Goal: Transaction & Acquisition: Book appointment/travel/reservation

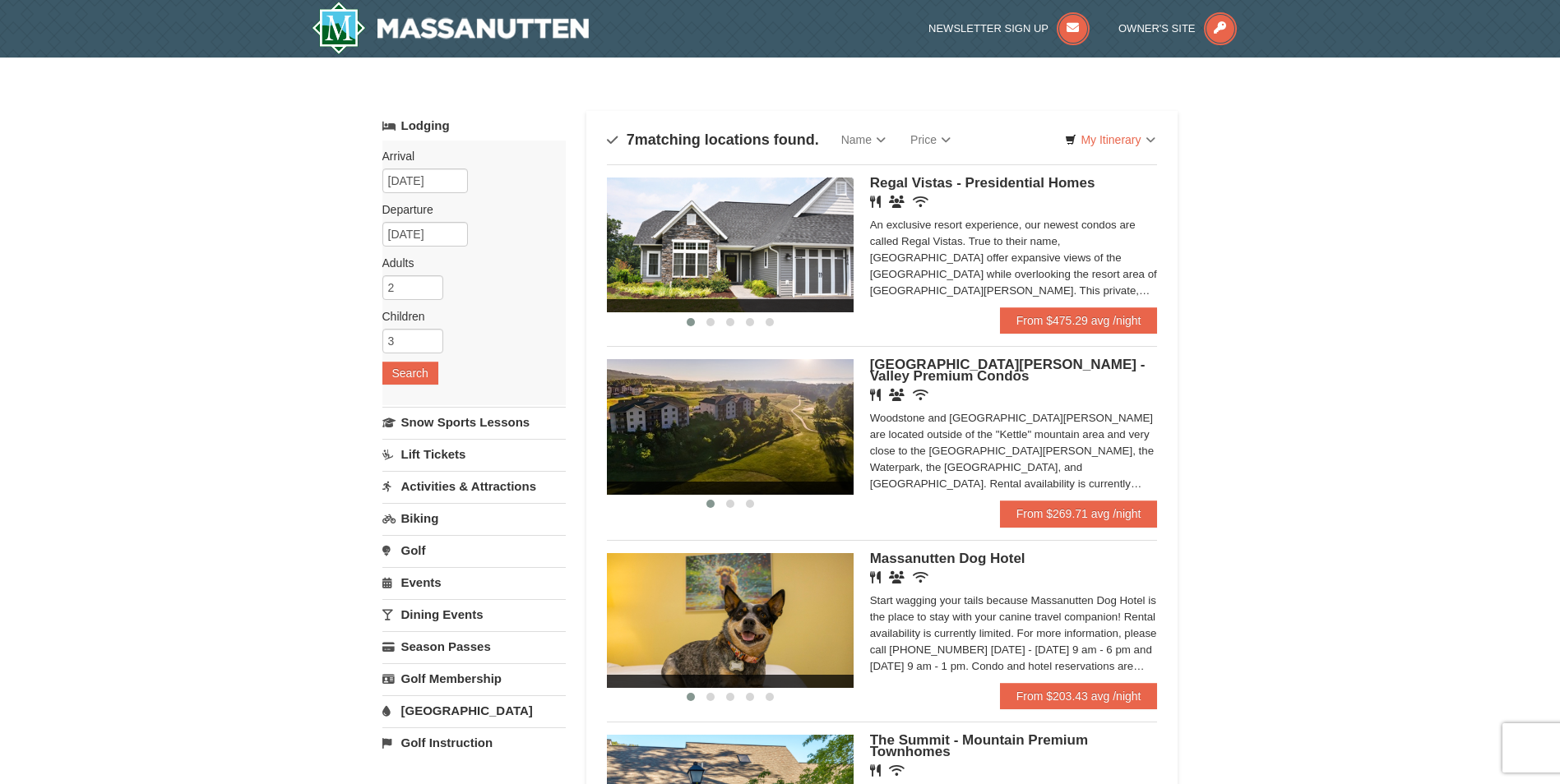
click at [781, 281] on img at bounding box center [730, 244] width 247 height 135
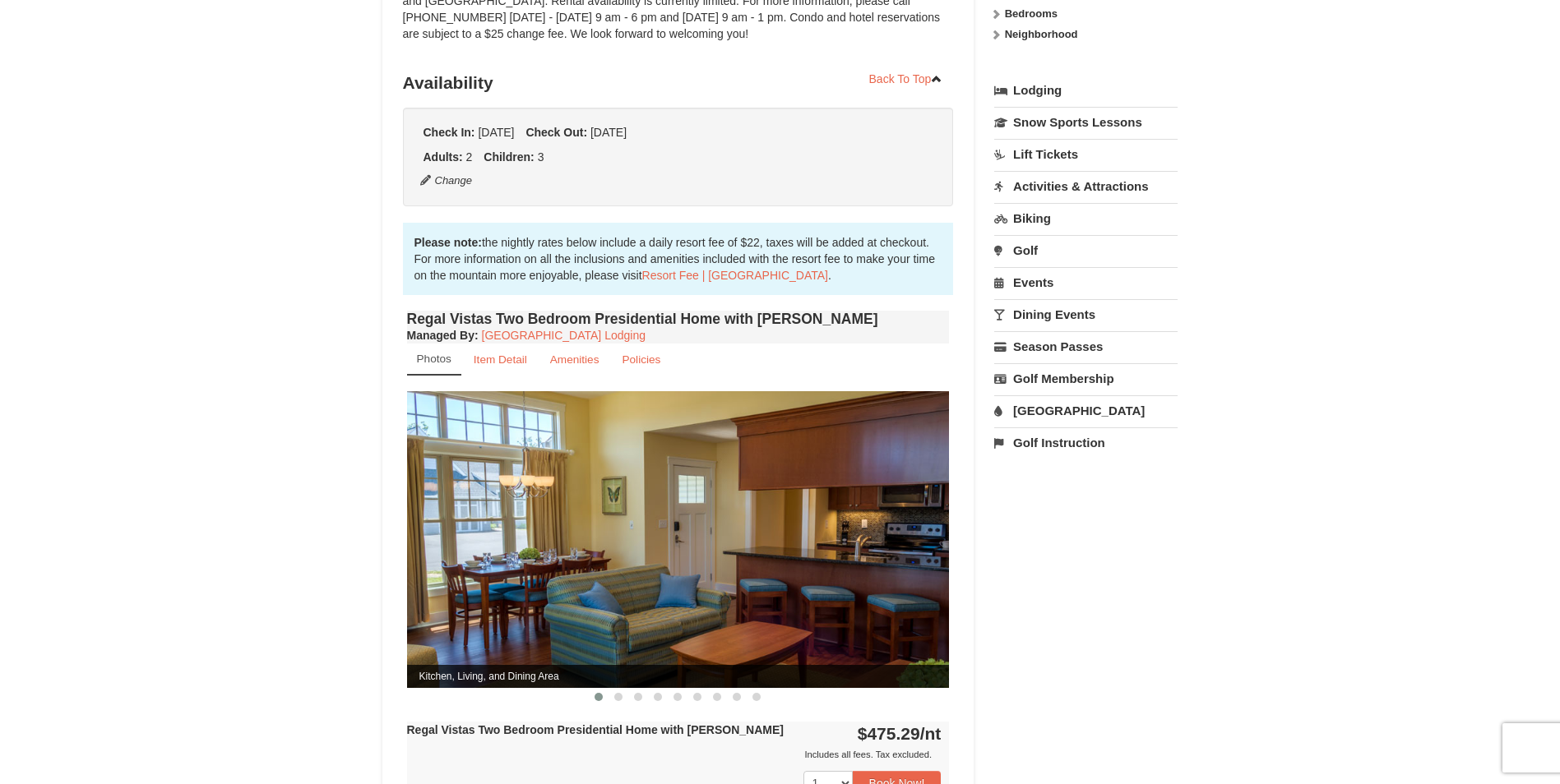
scroll to position [411, 0]
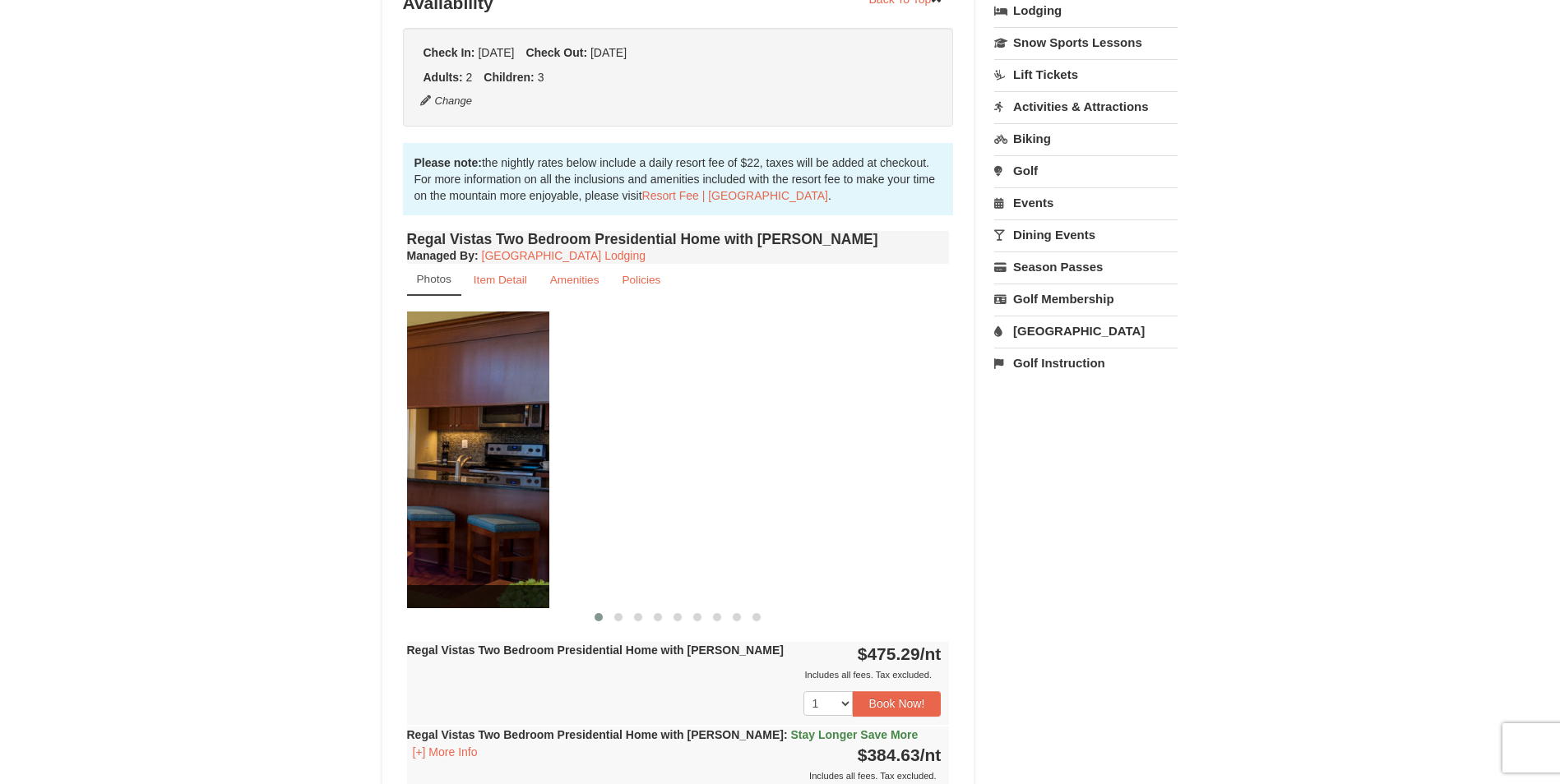
drag, startPoint x: 917, startPoint y: 465, endPoint x: 517, endPoint y: 430, distance: 401.5
click at [517, 430] on img at bounding box center [279, 460] width 542 height 297
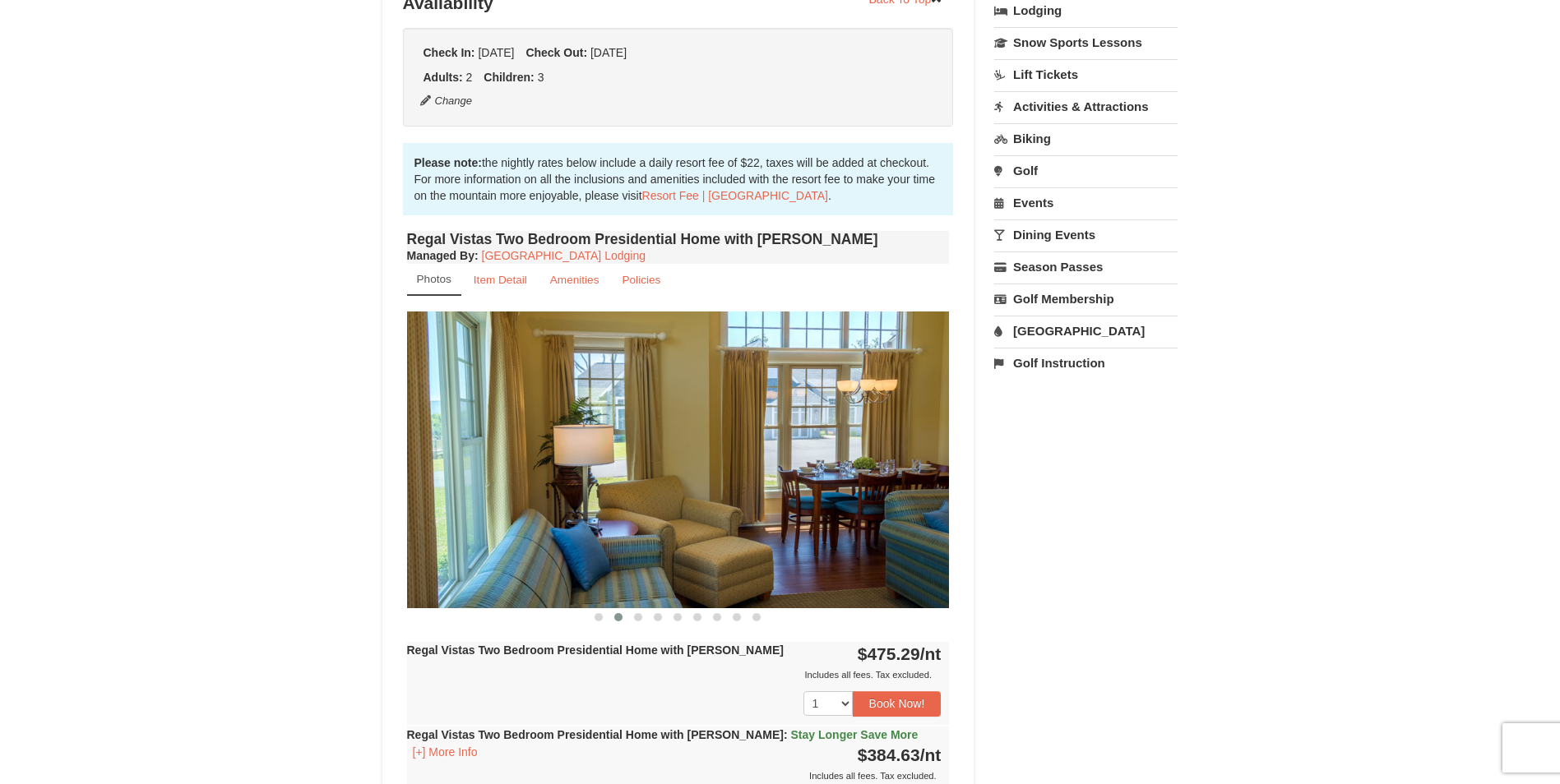
drag, startPoint x: 880, startPoint y: 475, endPoint x: 542, endPoint y: 485, distance: 338.1
click at [542, 485] on img at bounding box center [678, 460] width 542 height 297
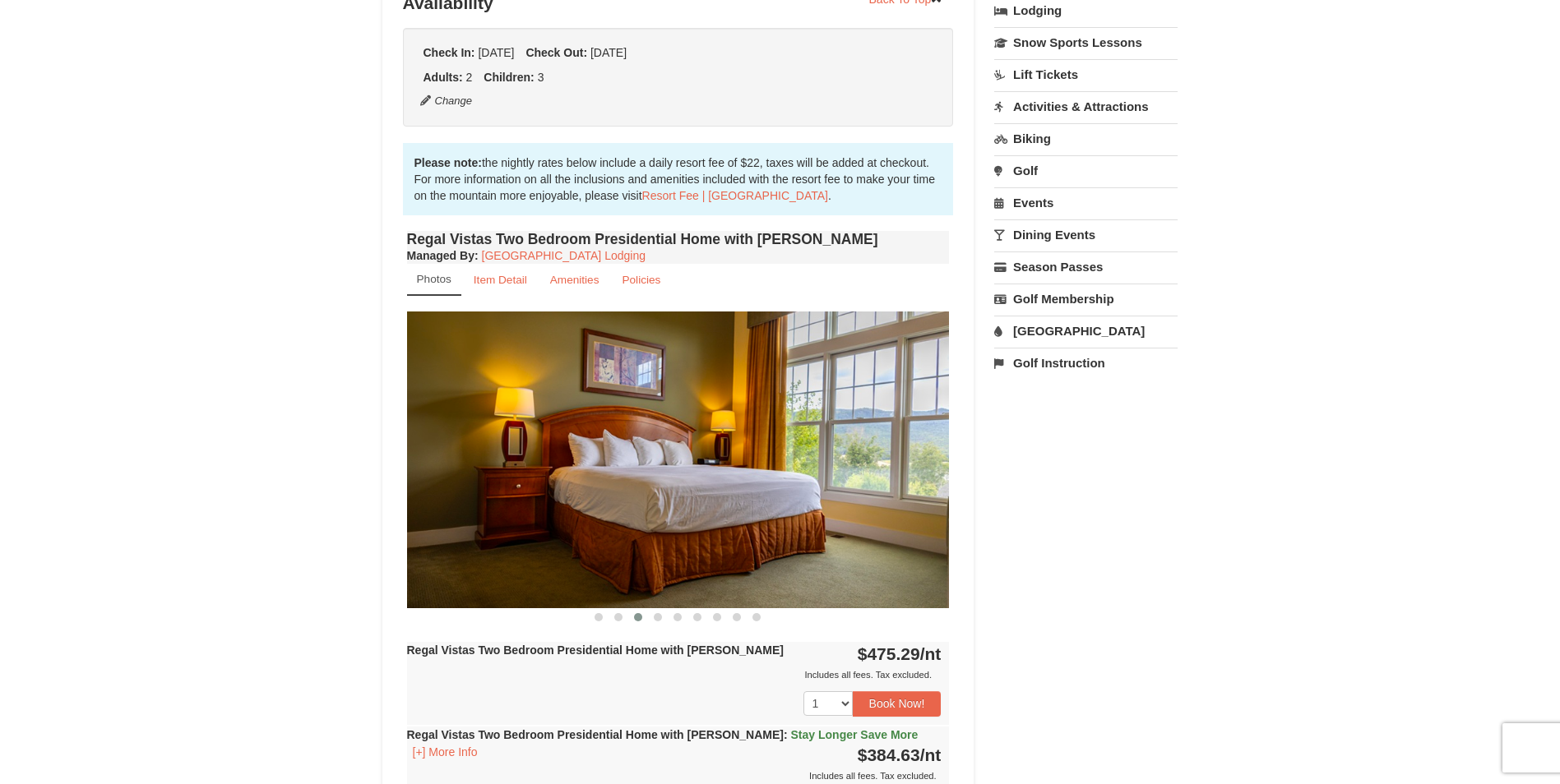
drag, startPoint x: 852, startPoint y: 493, endPoint x: 657, endPoint y: 482, distance: 195.3
click at [657, 482] on img at bounding box center [678, 460] width 542 height 297
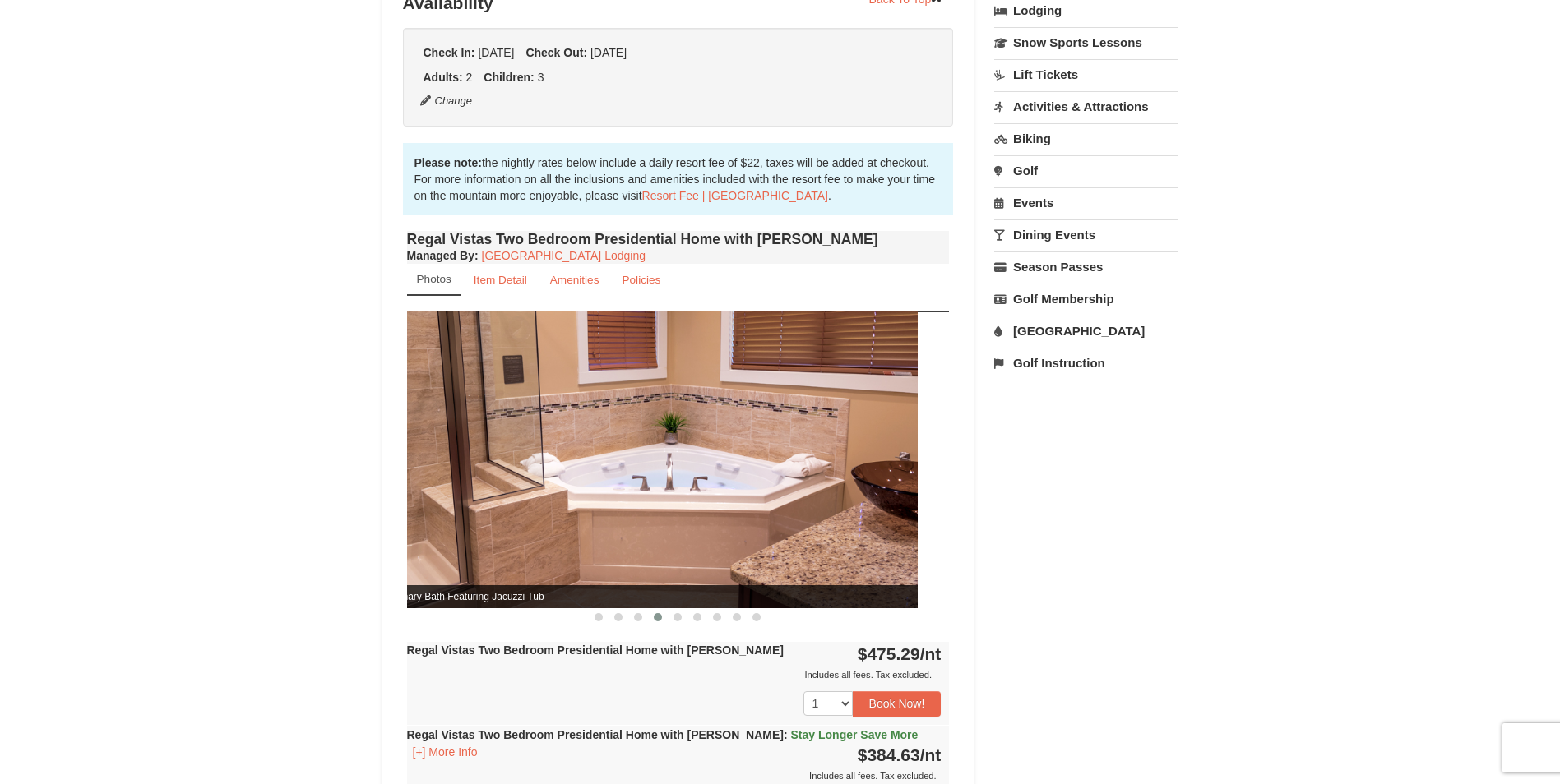
drag, startPoint x: 881, startPoint y: 493, endPoint x: 560, endPoint y: 493, distance: 321.0
click at [560, 493] on img at bounding box center [647, 460] width 542 height 297
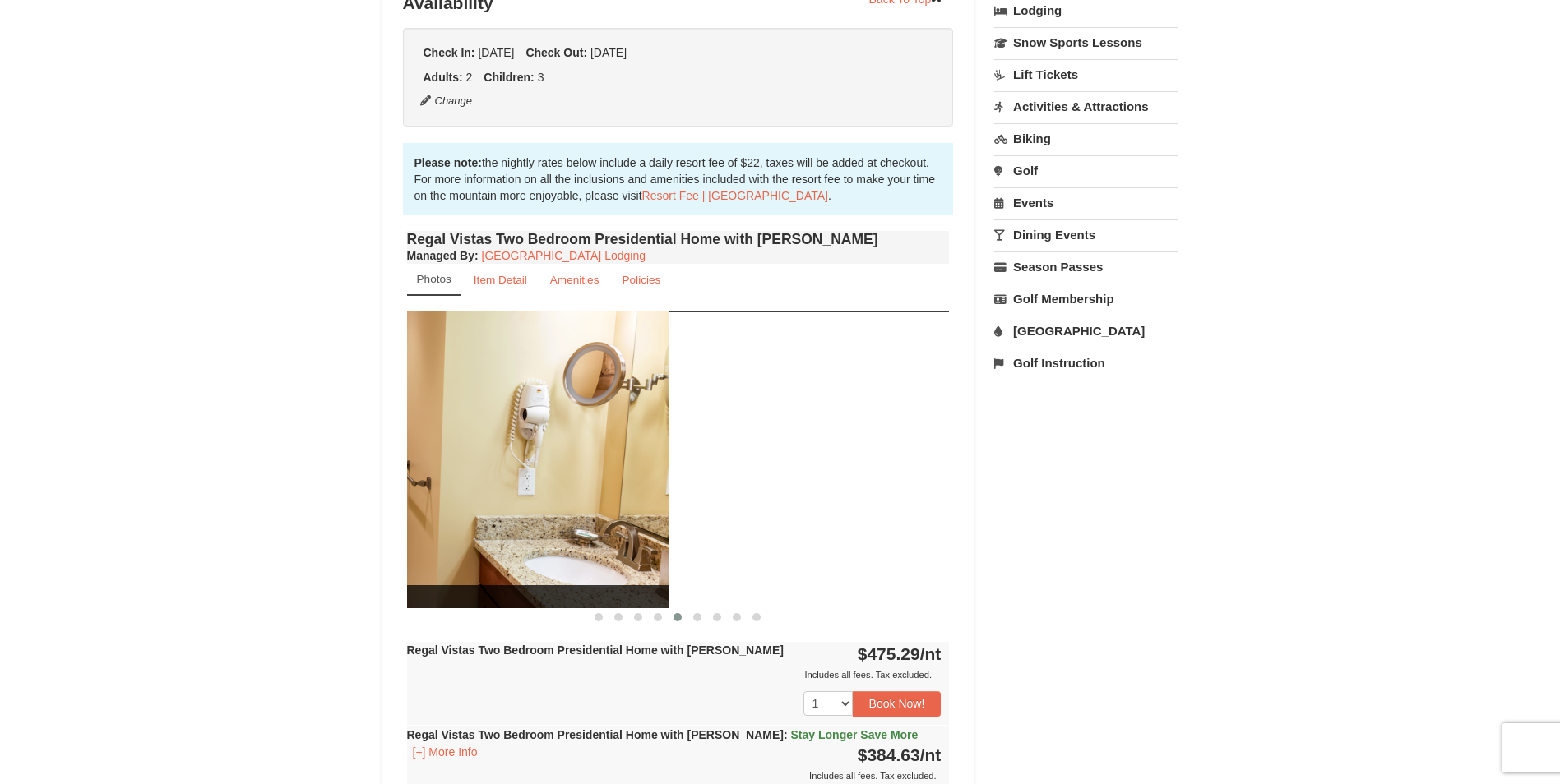
drag, startPoint x: 822, startPoint y: 493, endPoint x: 537, endPoint y: 502, distance: 285.1
click at [537, 502] on img at bounding box center [399, 460] width 542 height 297
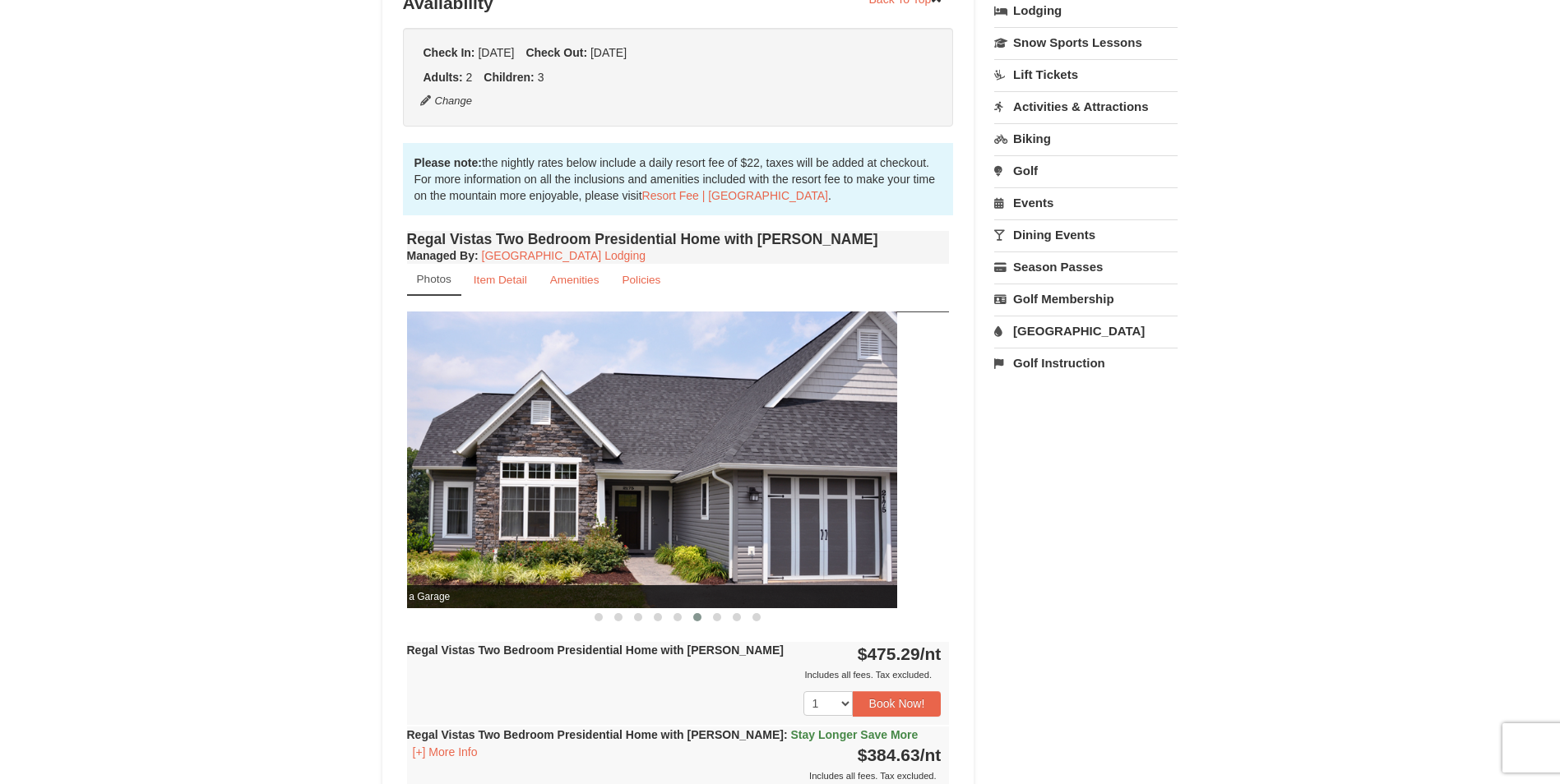
drag, startPoint x: 902, startPoint y: 498, endPoint x: 718, endPoint y: 512, distance: 184.5
click at [718, 512] on img at bounding box center [627, 460] width 542 height 297
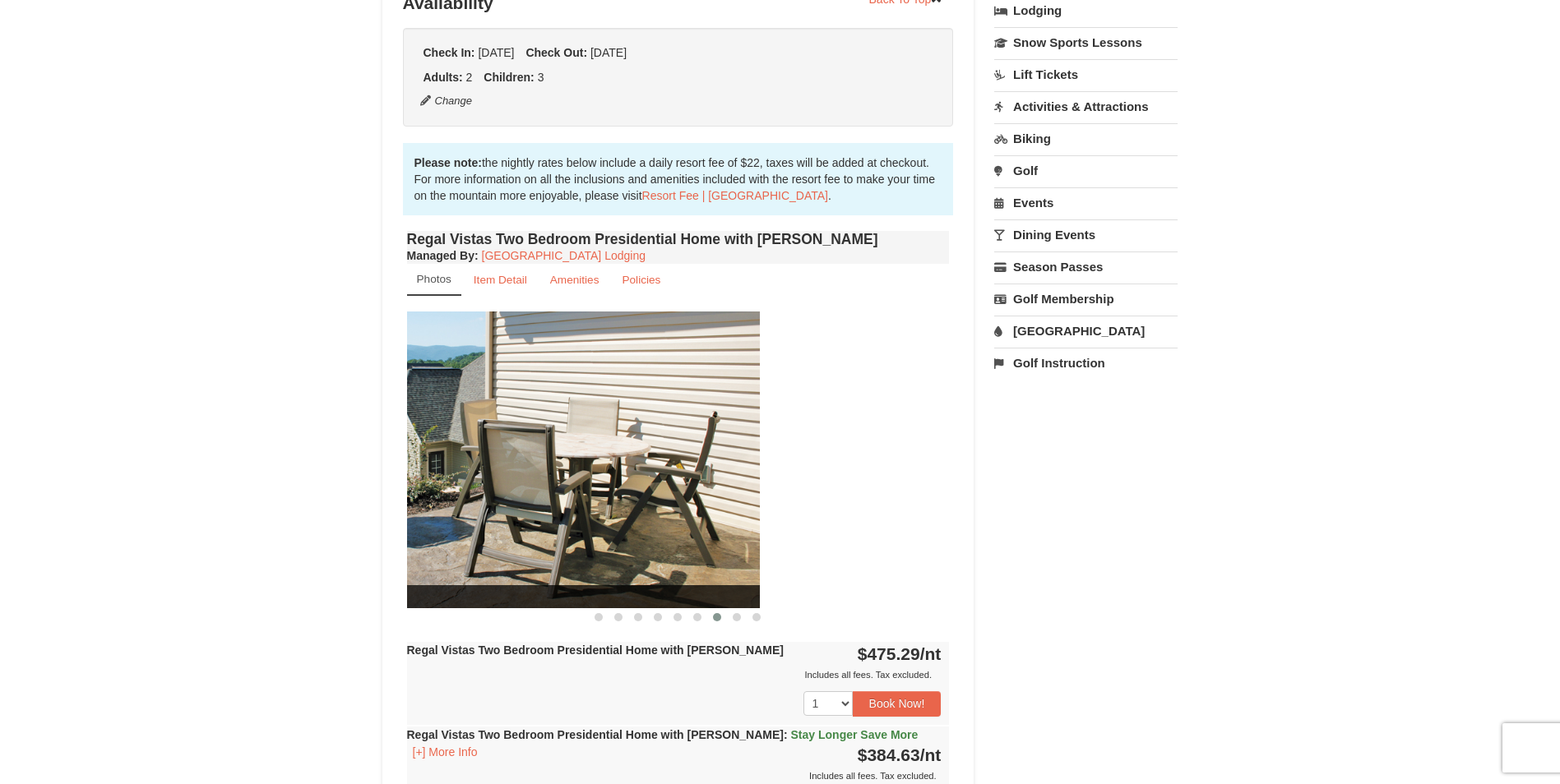
drag, startPoint x: 907, startPoint y: 491, endPoint x: 625, endPoint y: 514, distance: 282.9
click at [626, 514] on img at bounding box center [489, 460] width 542 height 297
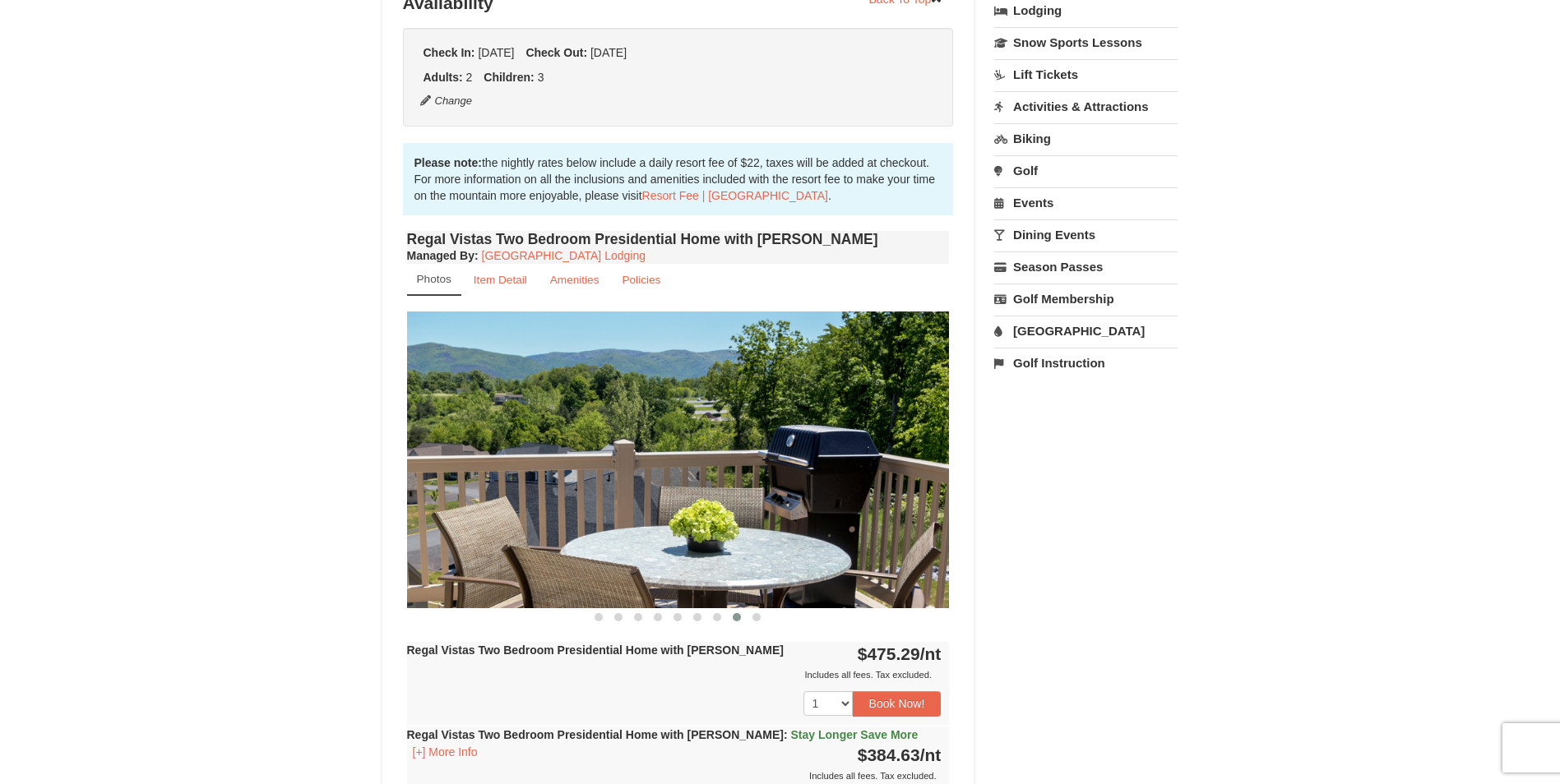
drag, startPoint x: 852, startPoint y: 491, endPoint x: 562, endPoint y: 506, distance: 290.4
click at [562, 506] on img at bounding box center [678, 460] width 542 height 297
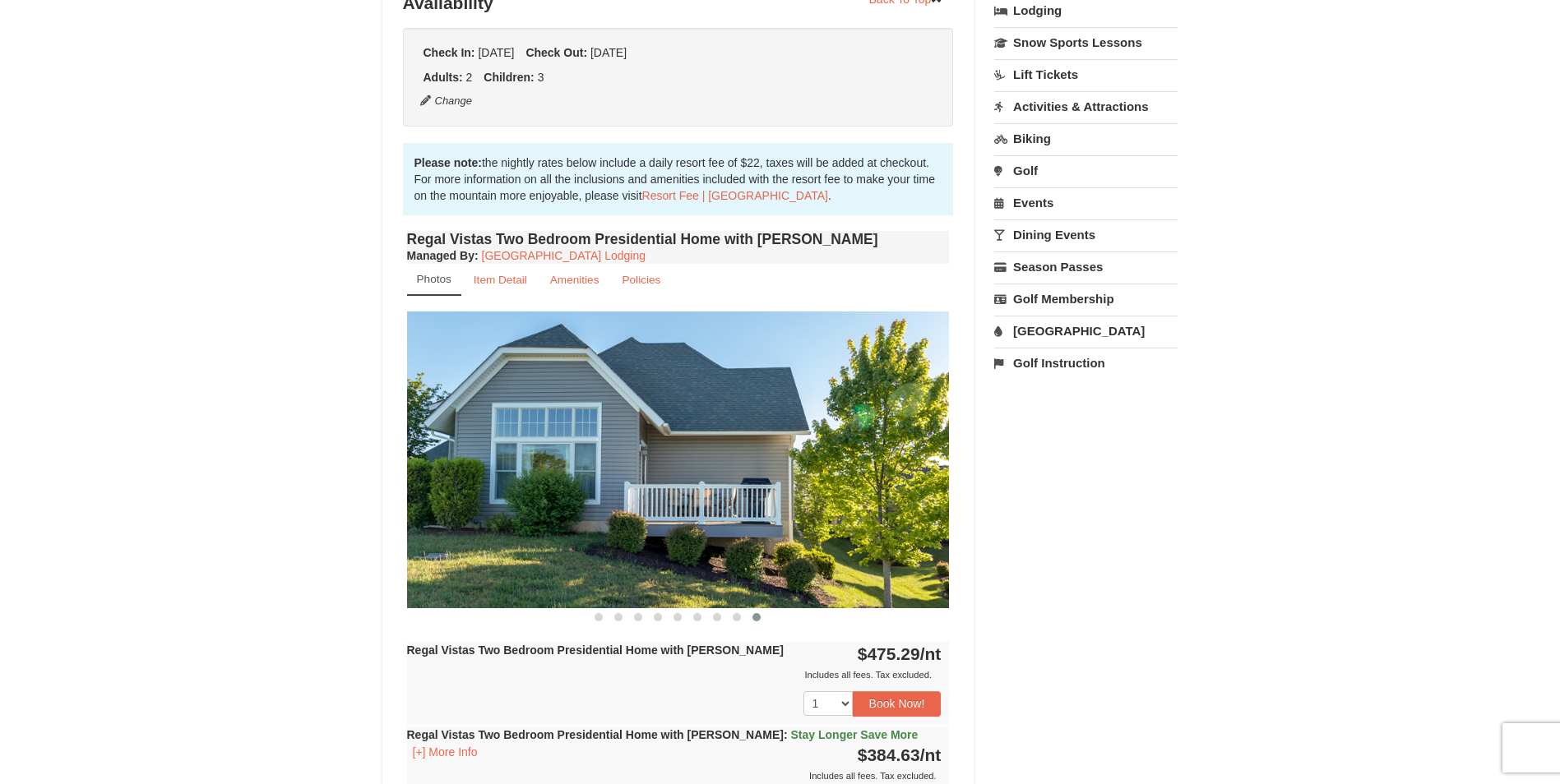
drag, startPoint x: 811, startPoint y: 503, endPoint x: 522, endPoint y: 514, distance: 289.2
click at [522, 514] on img at bounding box center [678, 460] width 542 height 297
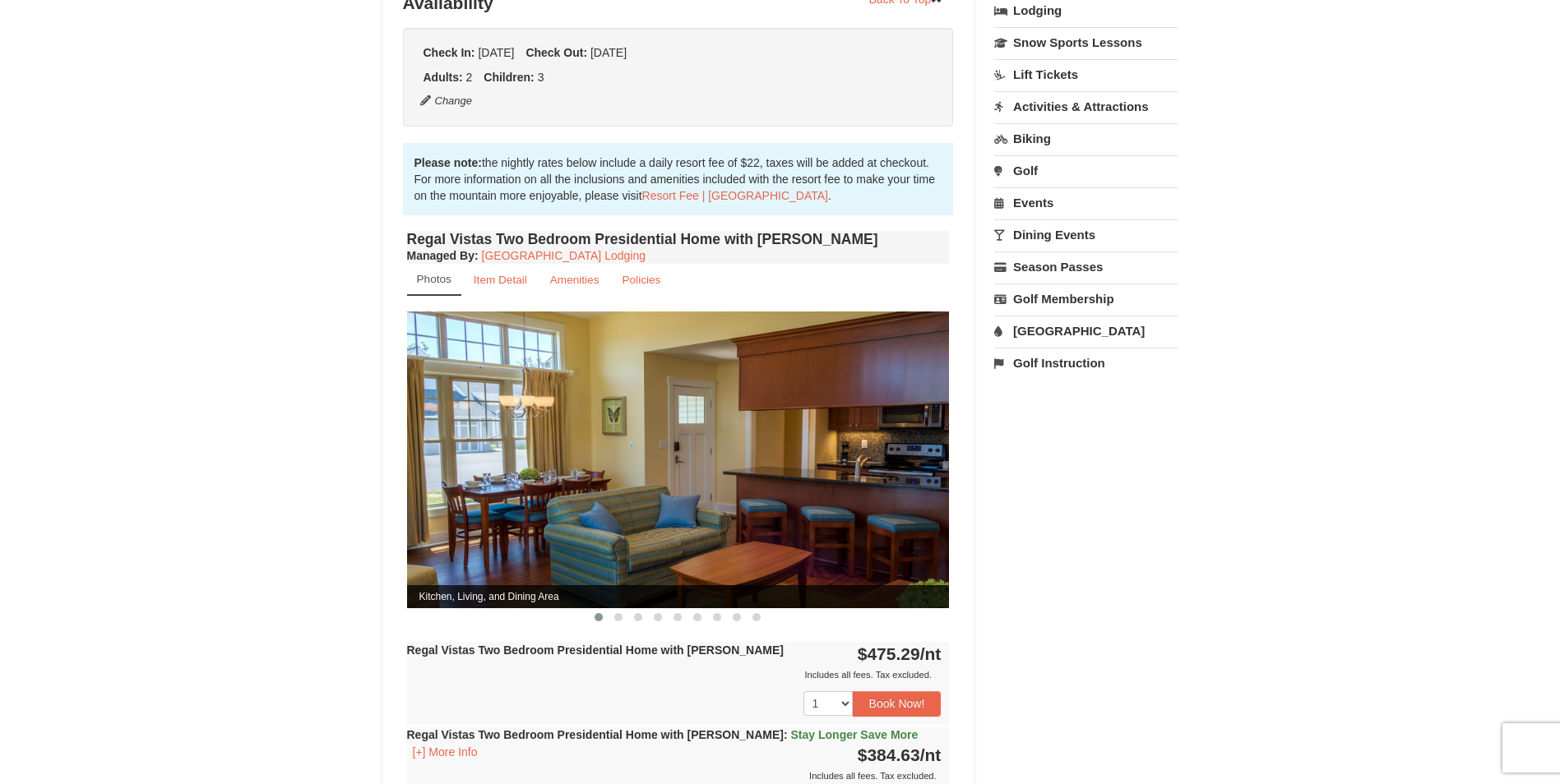
drag, startPoint x: 889, startPoint y: 502, endPoint x: 494, endPoint y: 517, distance: 395.3
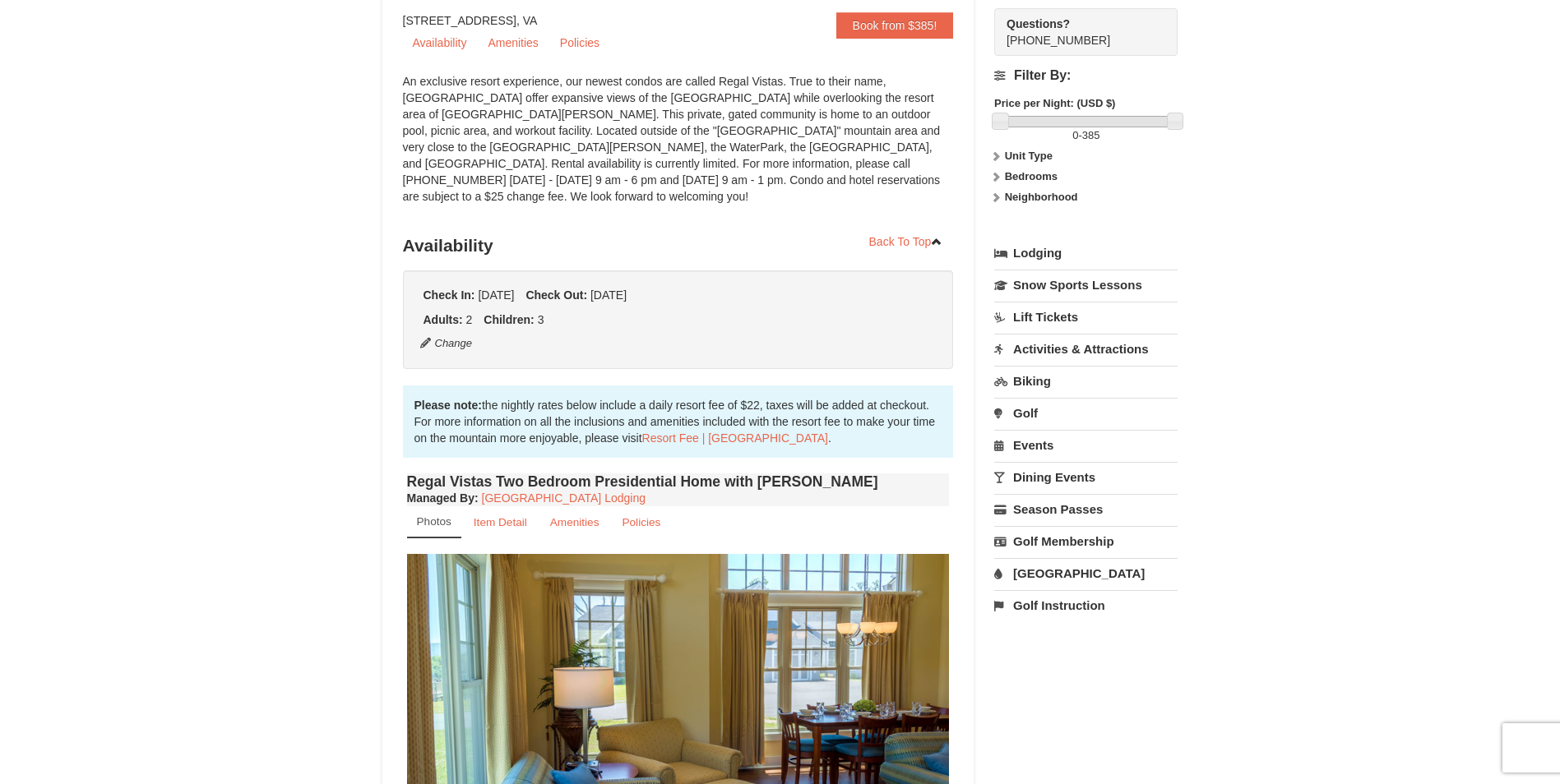
scroll to position [0, 0]
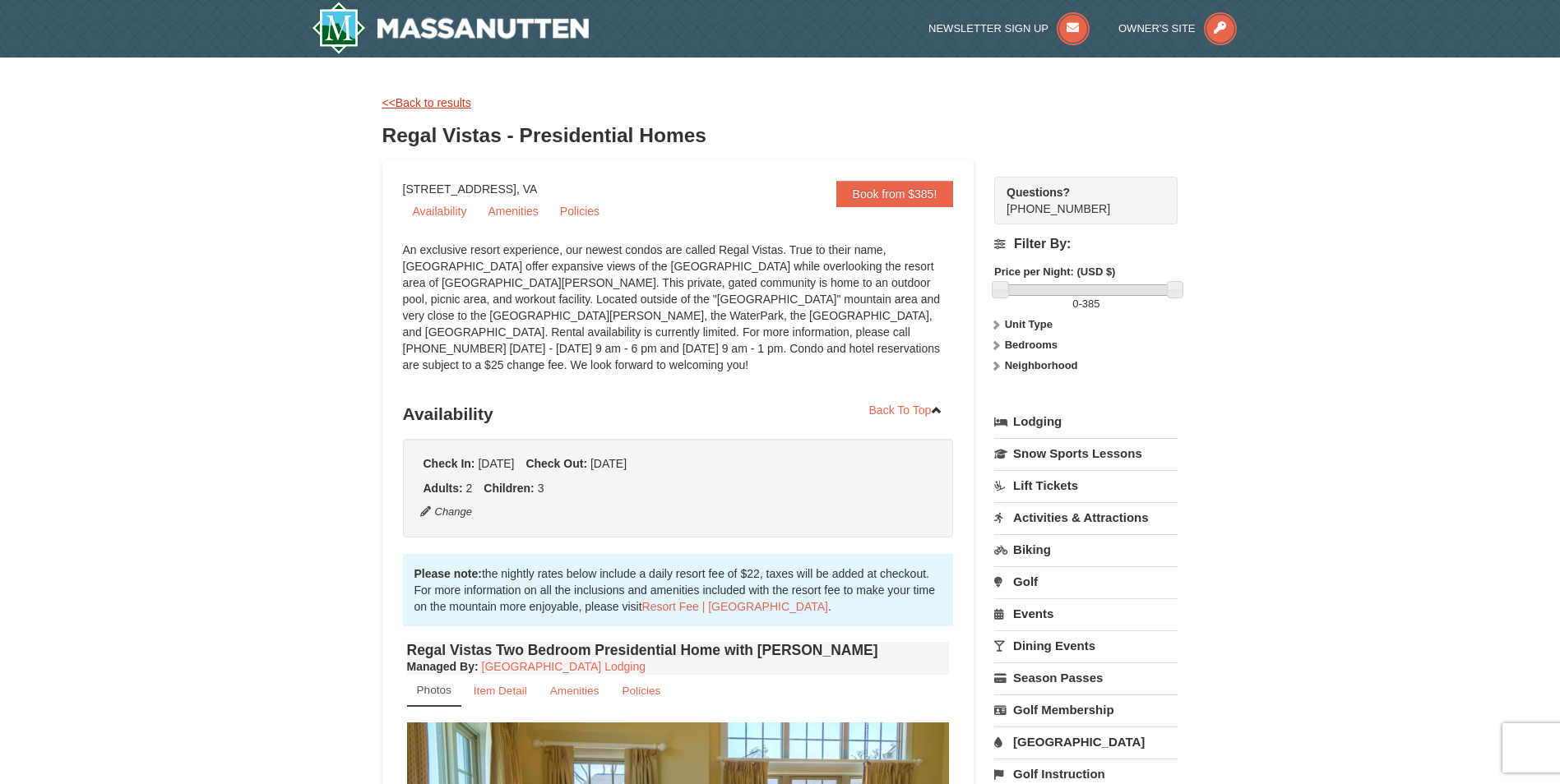
click at [448, 106] on link "<<Back to results" at bounding box center [427, 103] width 89 height 14
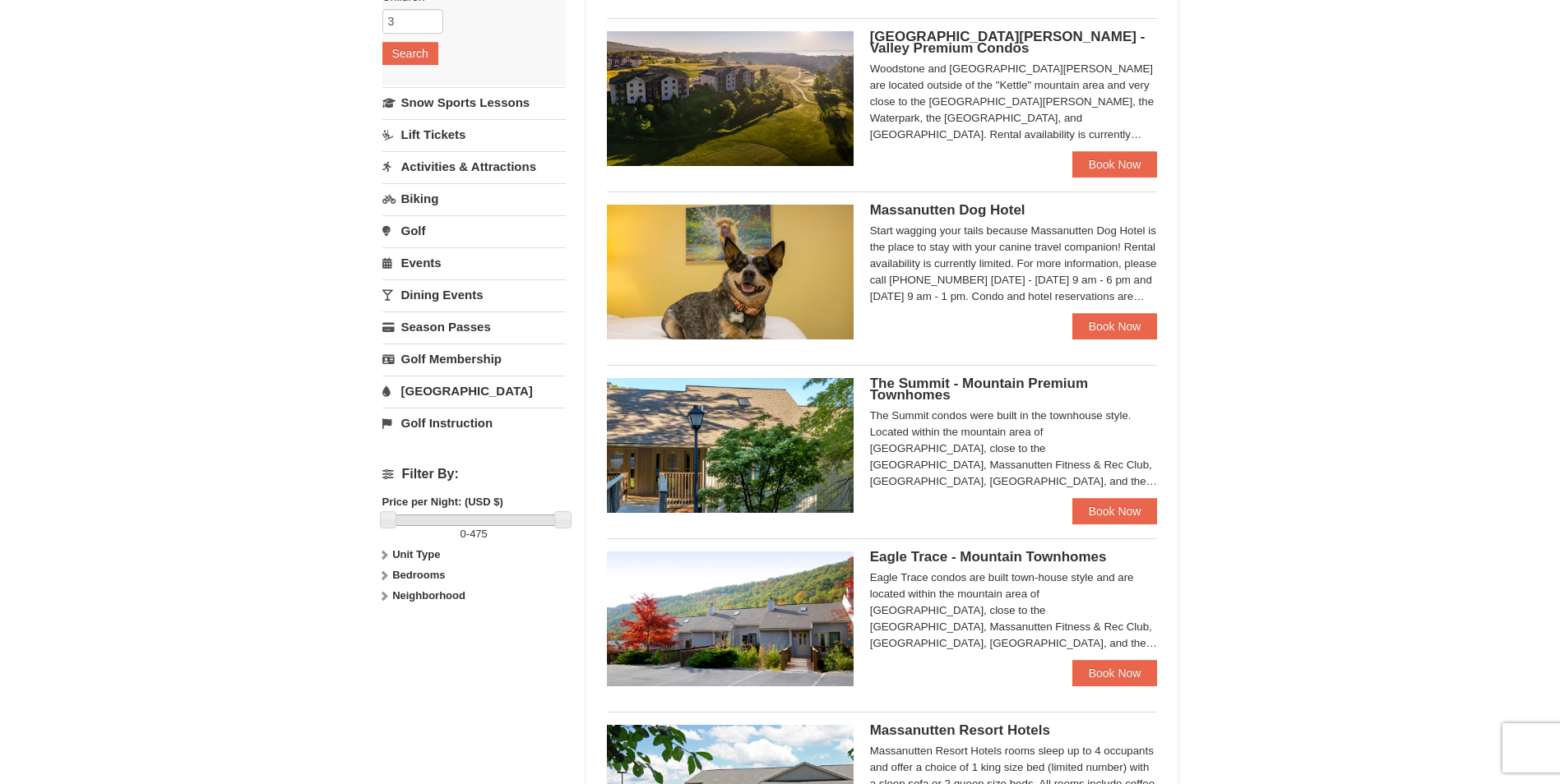
scroll to position [329, 0]
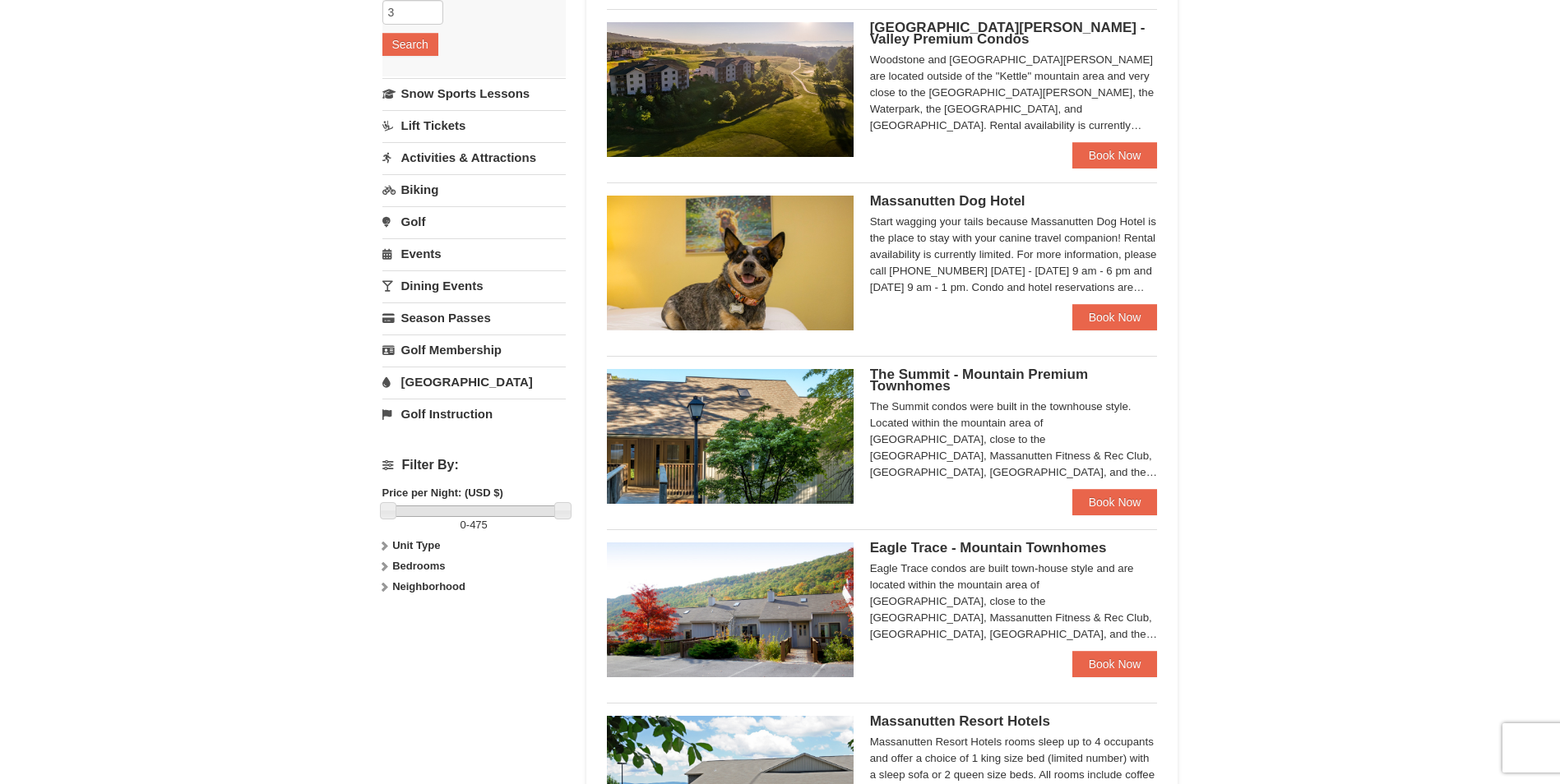
click at [773, 426] on img at bounding box center [730, 436] width 247 height 135
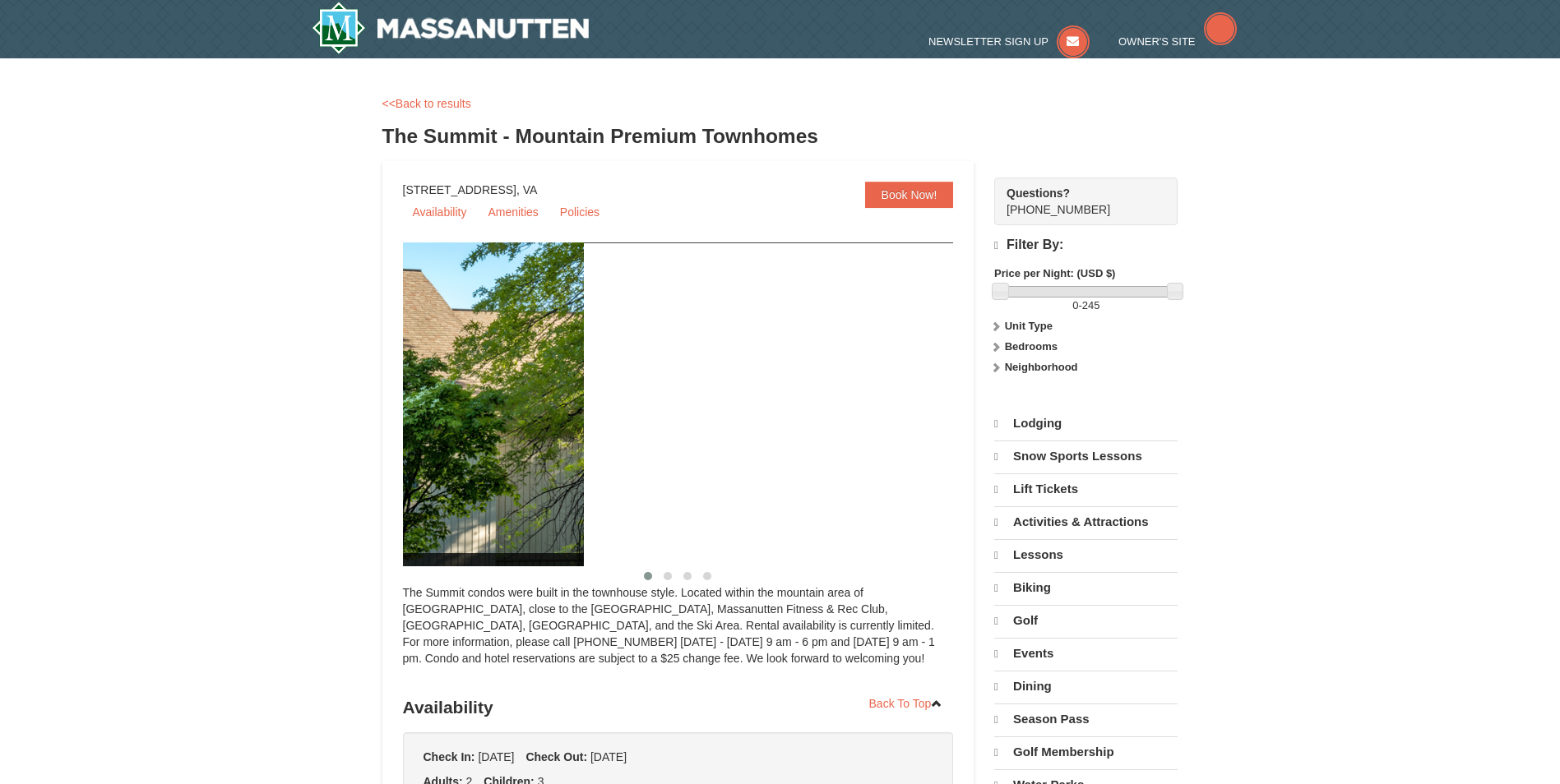
click at [429, 438] on img at bounding box center [288, 404] width 592 height 324
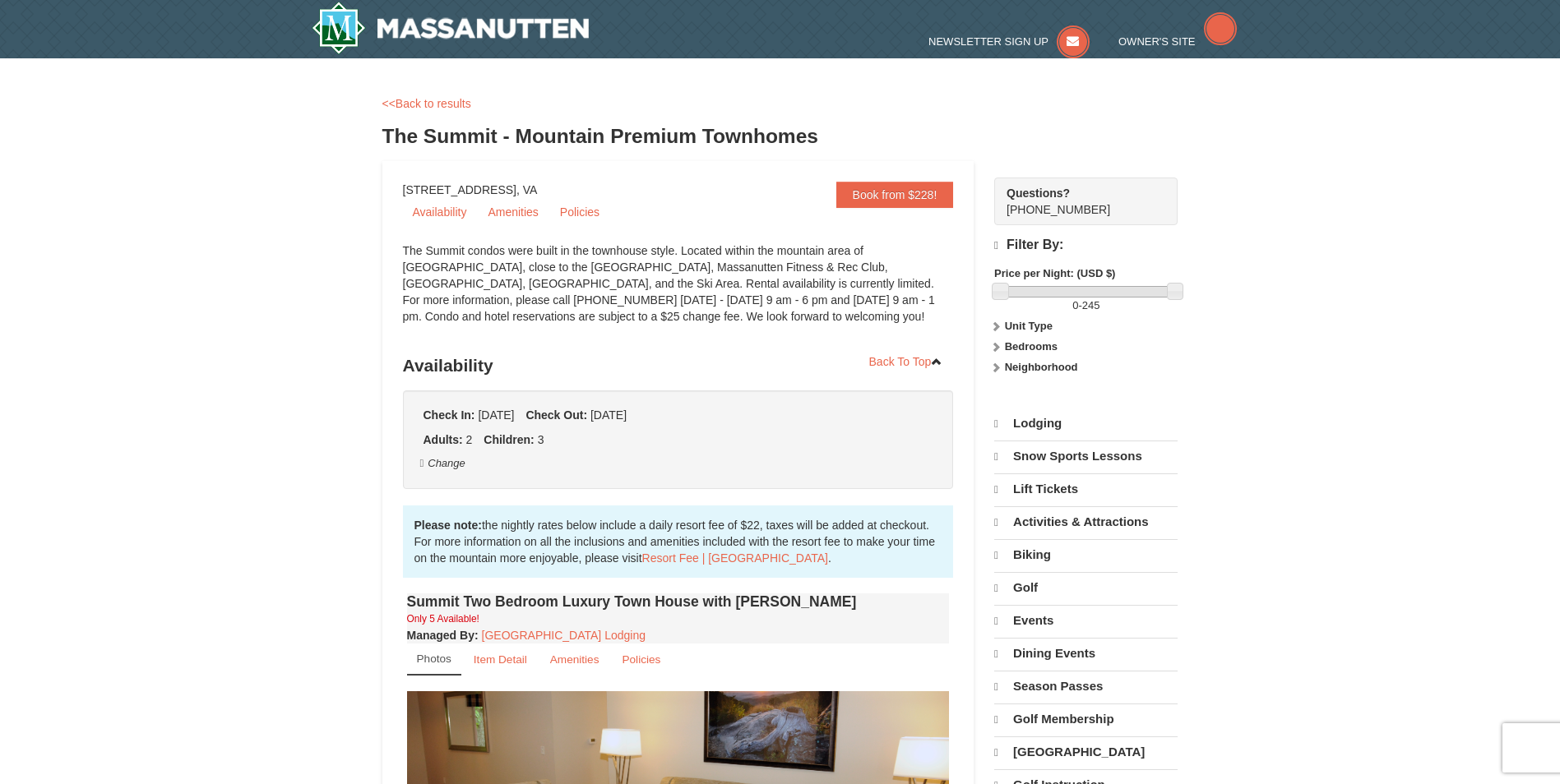
select select "9"
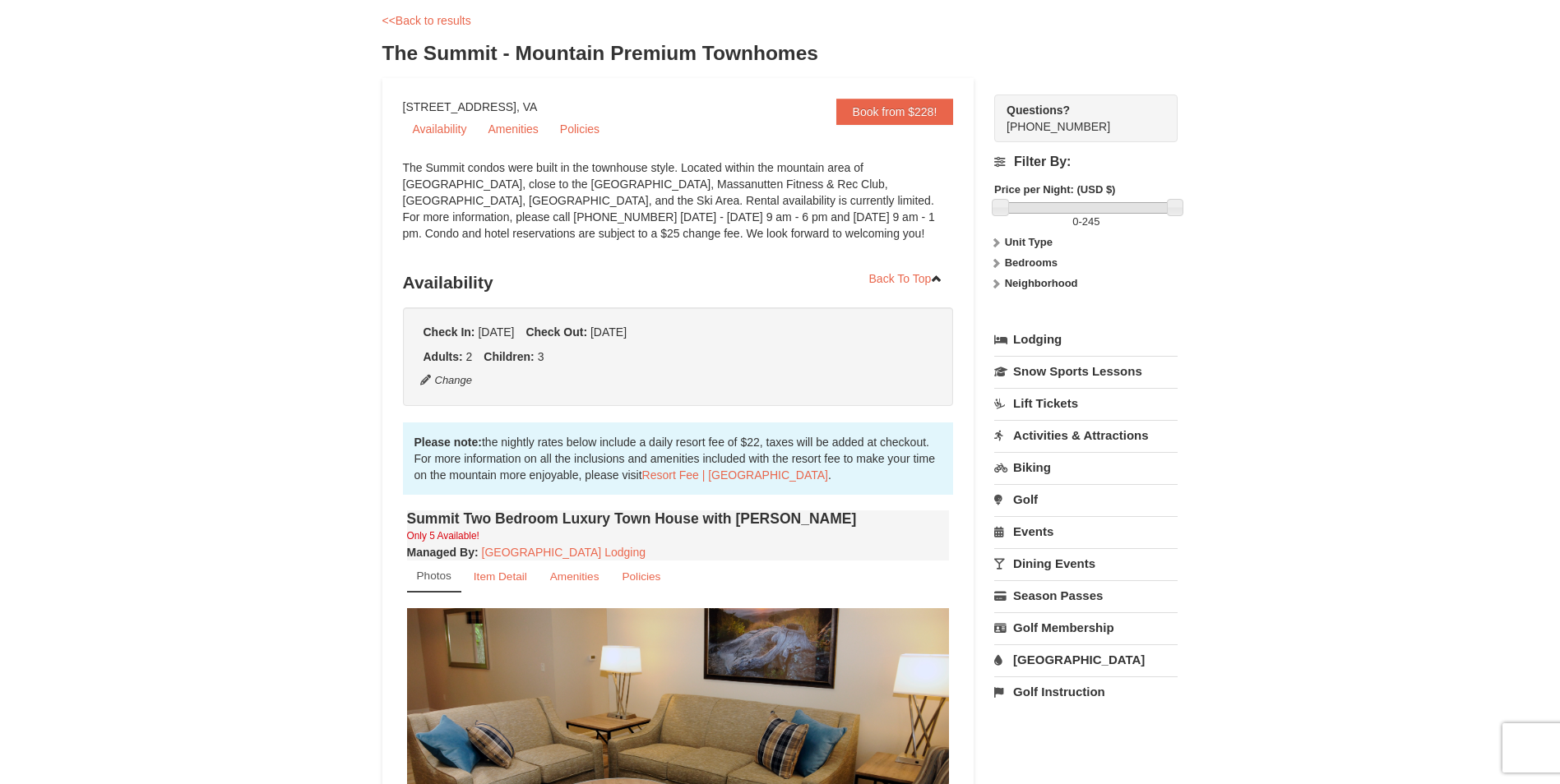
scroll to position [329, 0]
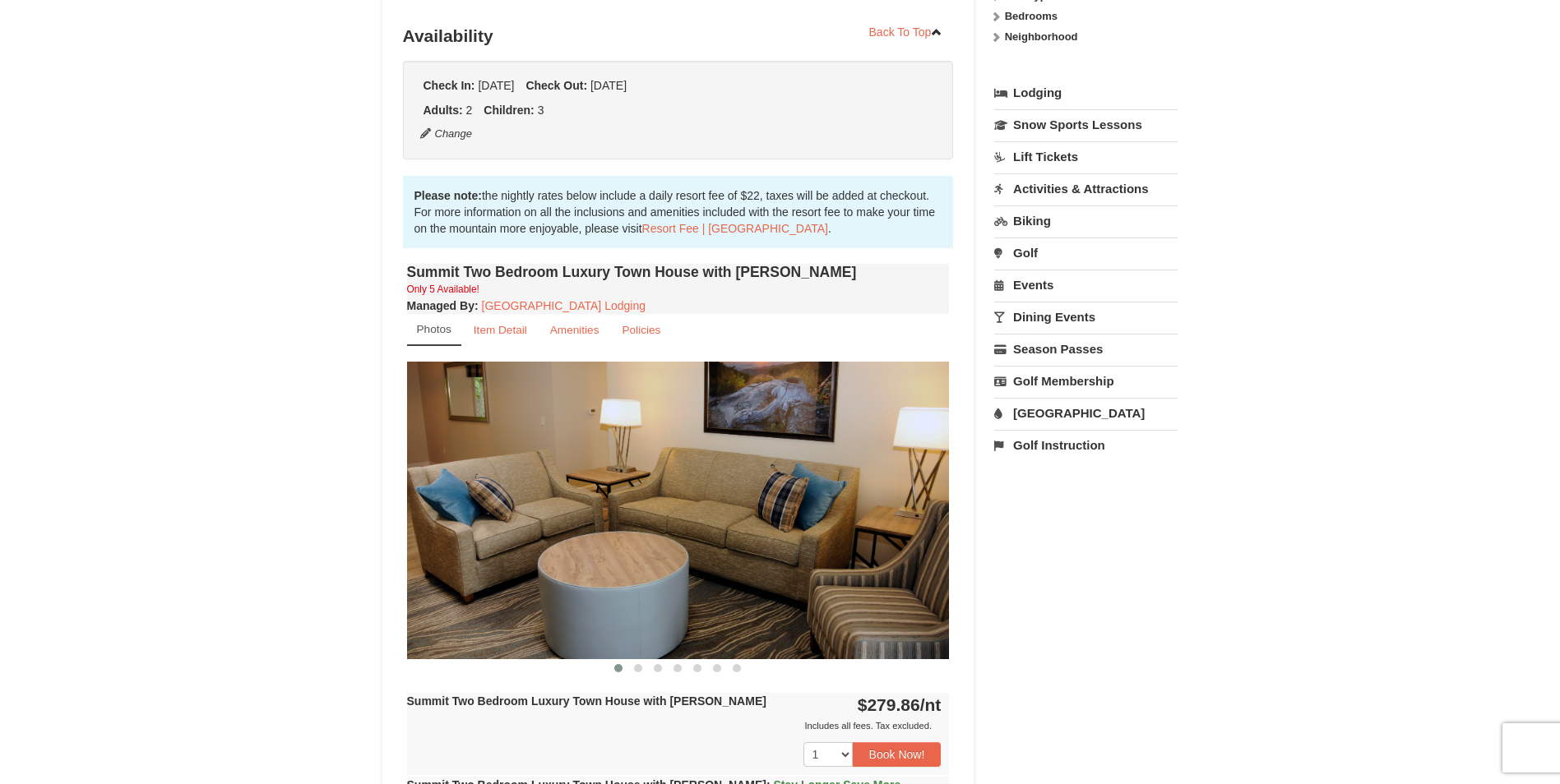
drag, startPoint x: 913, startPoint y: 527, endPoint x: 636, endPoint y: 572, distance: 280.6
click at [640, 570] on img at bounding box center [678, 510] width 542 height 297
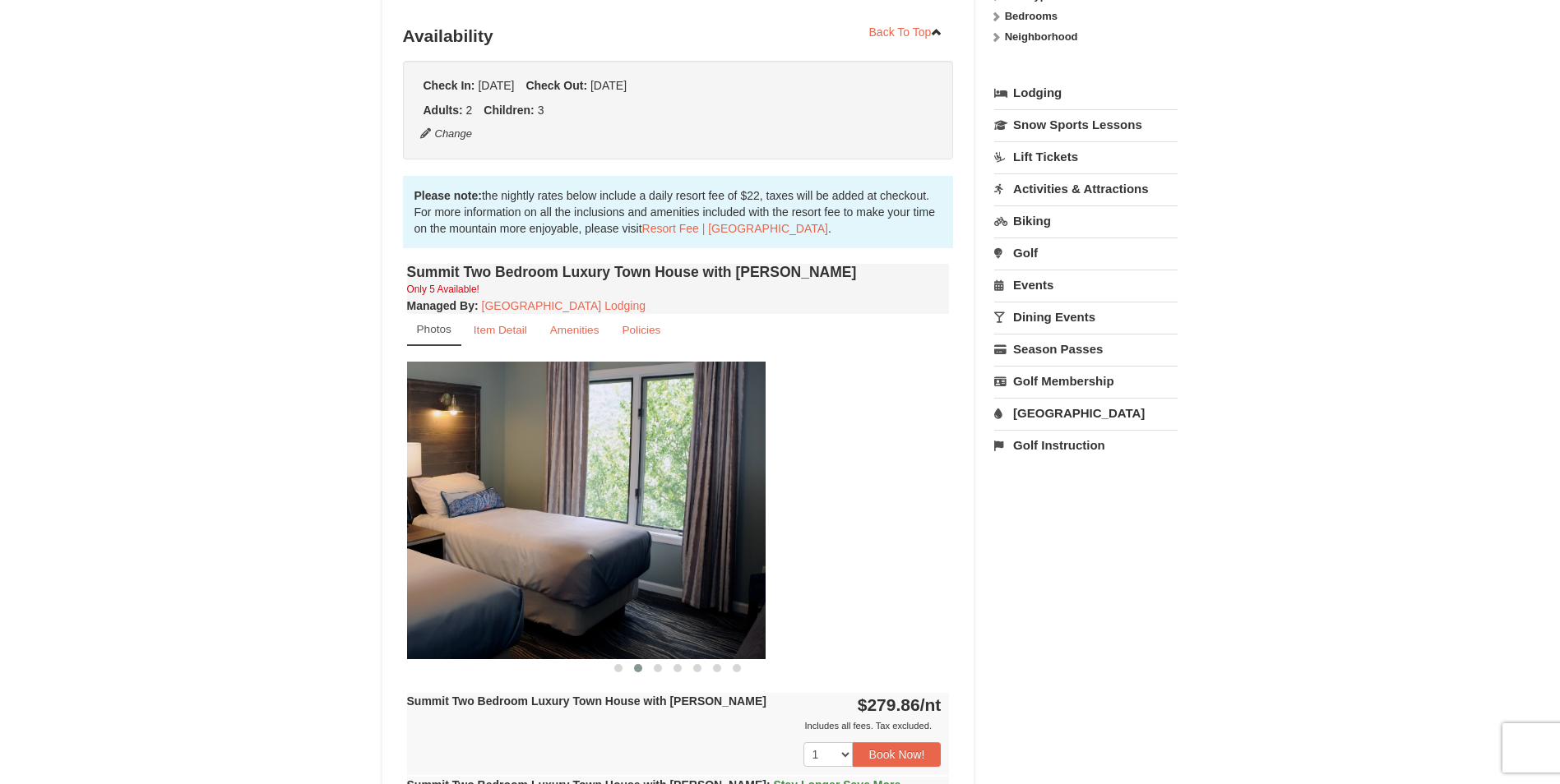
drag, startPoint x: 902, startPoint y: 568, endPoint x: 553, endPoint y: 579, distance: 349.2
click at [553, 579] on img at bounding box center [494, 510] width 542 height 297
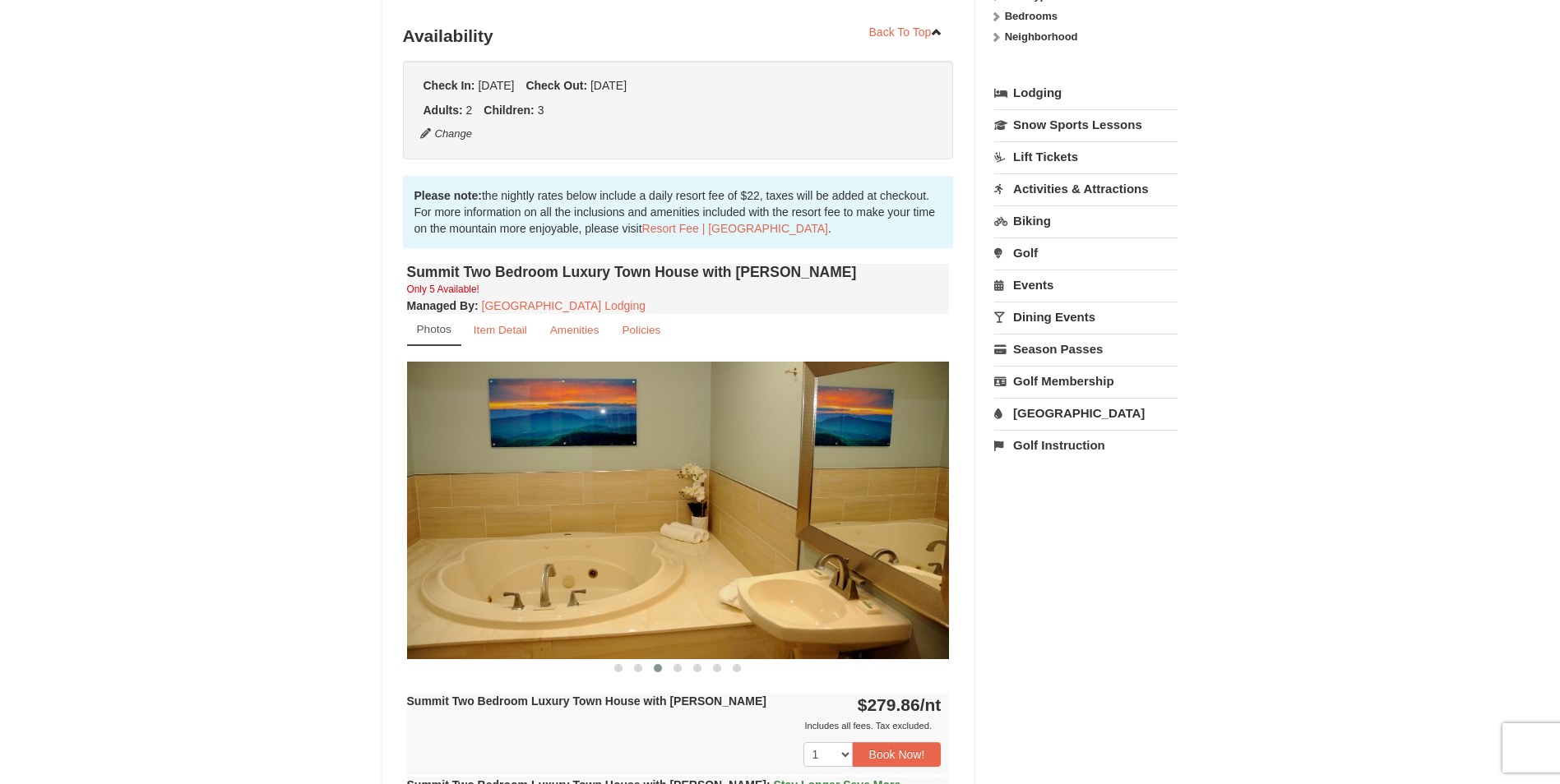
drag, startPoint x: 891, startPoint y: 550, endPoint x: 641, endPoint y: 566, distance: 250.5
click at [641, 566] on img at bounding box center [678, 510] width 542 height 297
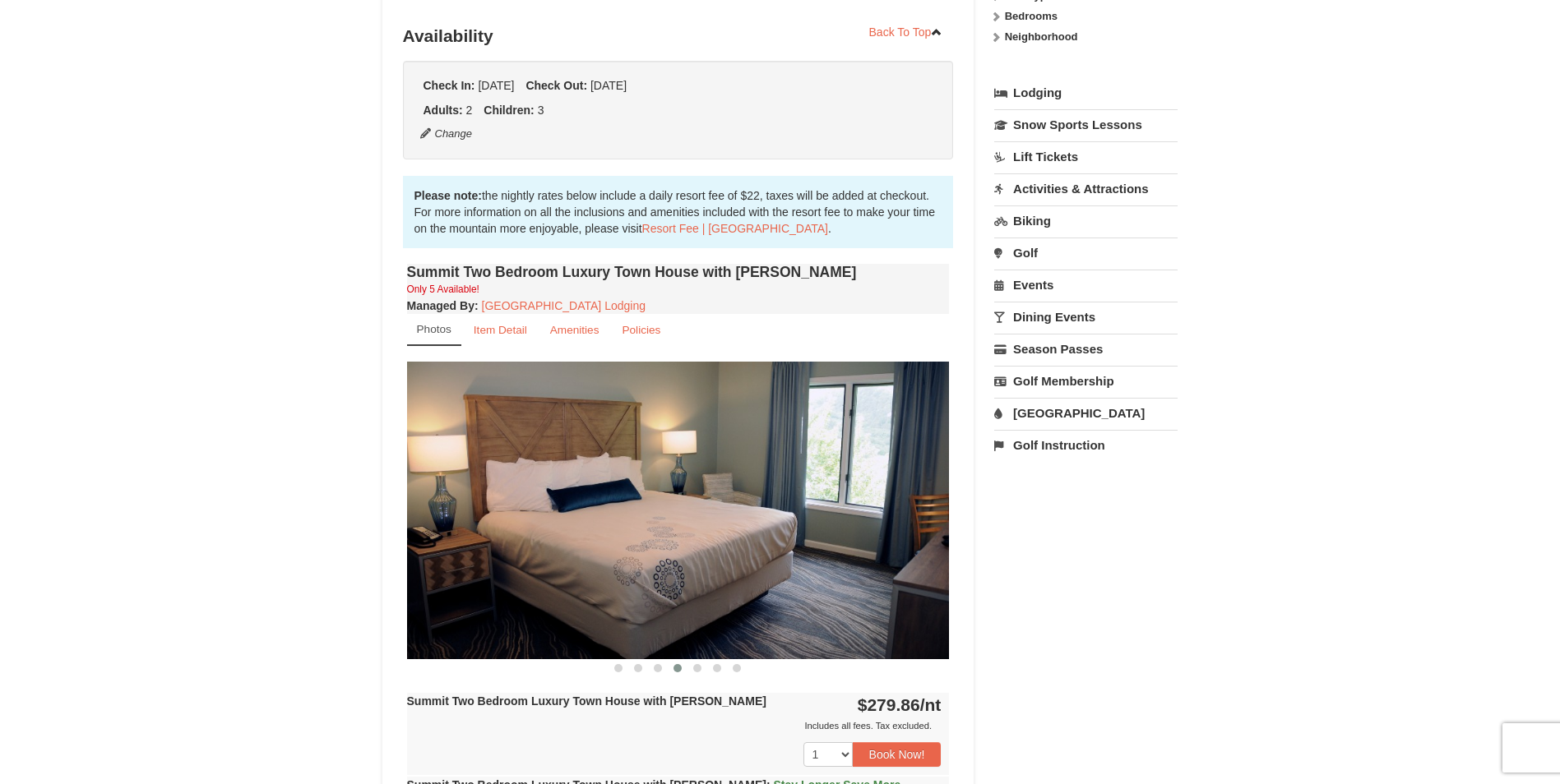
drag, startPoint x: 881, startPoint y: 547, endPoint x: 640, endPoint y: 561, distance: 241.4
click at [643, 559] on img at bounding box center [678, 510] width 542 height 297
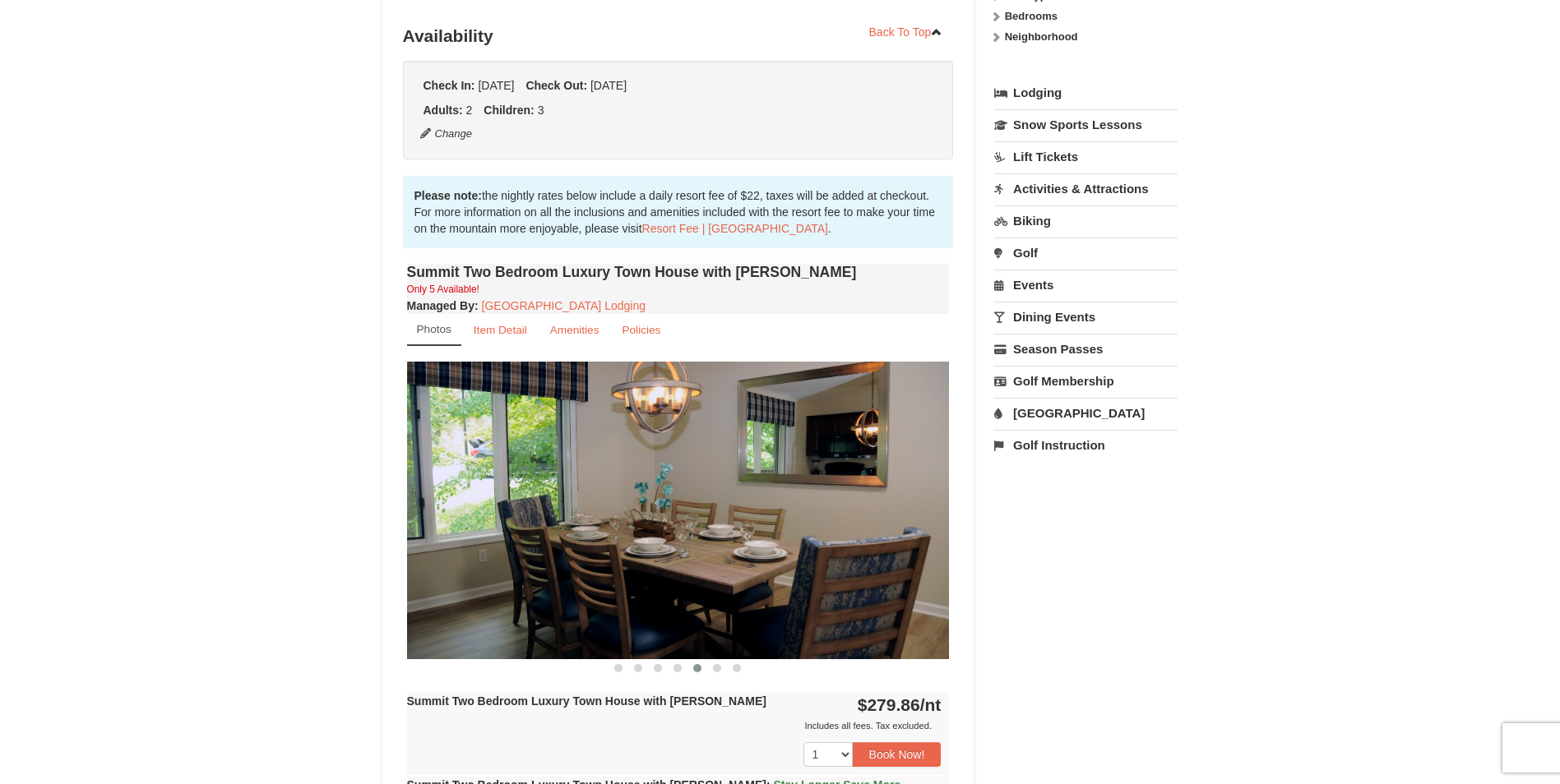
drag, startPoint x: 835, startPoint y: 553, endPoint x: 651, endPoint y: 571, distance: 184.9
click at [653, 570] on img at bounding box center [678, 510] width 542 height 297
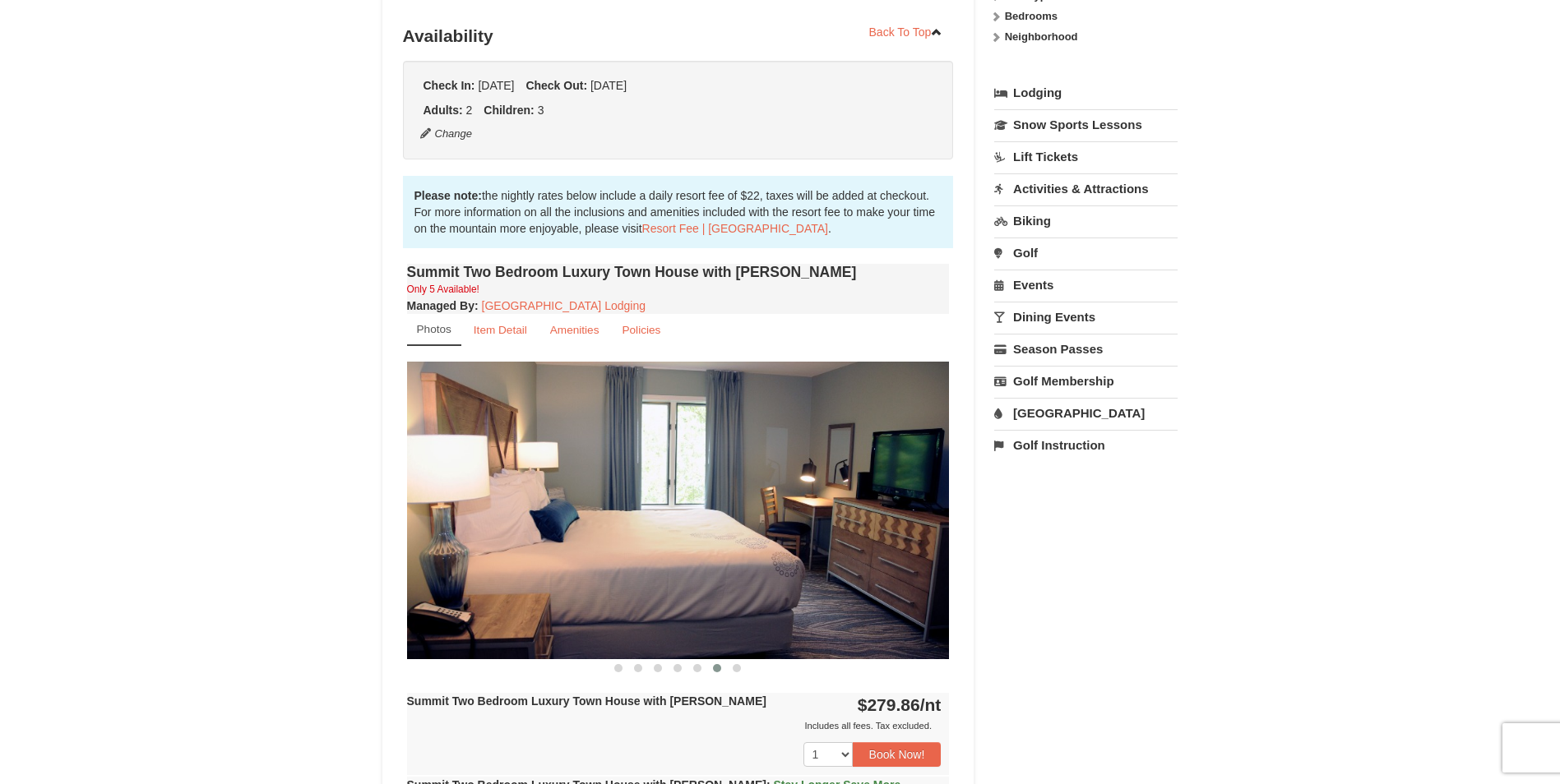
drag, startPoint x: 889, startPoint y: 545, endPoint x: 661, endPoint y: 551, distance: 228.1
click at [681, 551] on img at bounding box center [678, 510] width 542 height 297
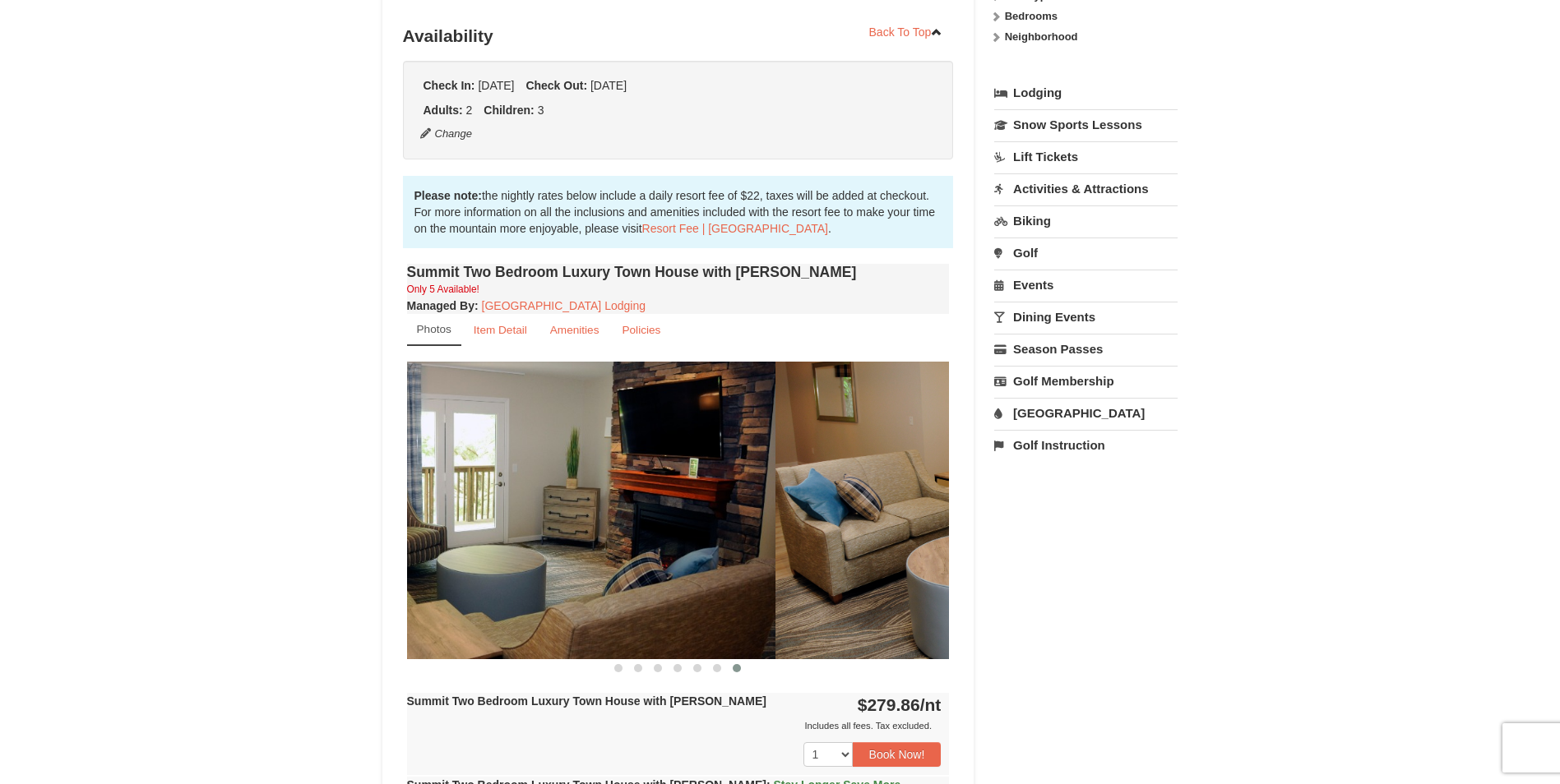
drag, startPoint x: 894, startPoint y: 540, endPoint x: 639, endPoint y: 553, distance: 255.3
click at [684, 548] on img at bounding box center [504, 510] width 542 height 297
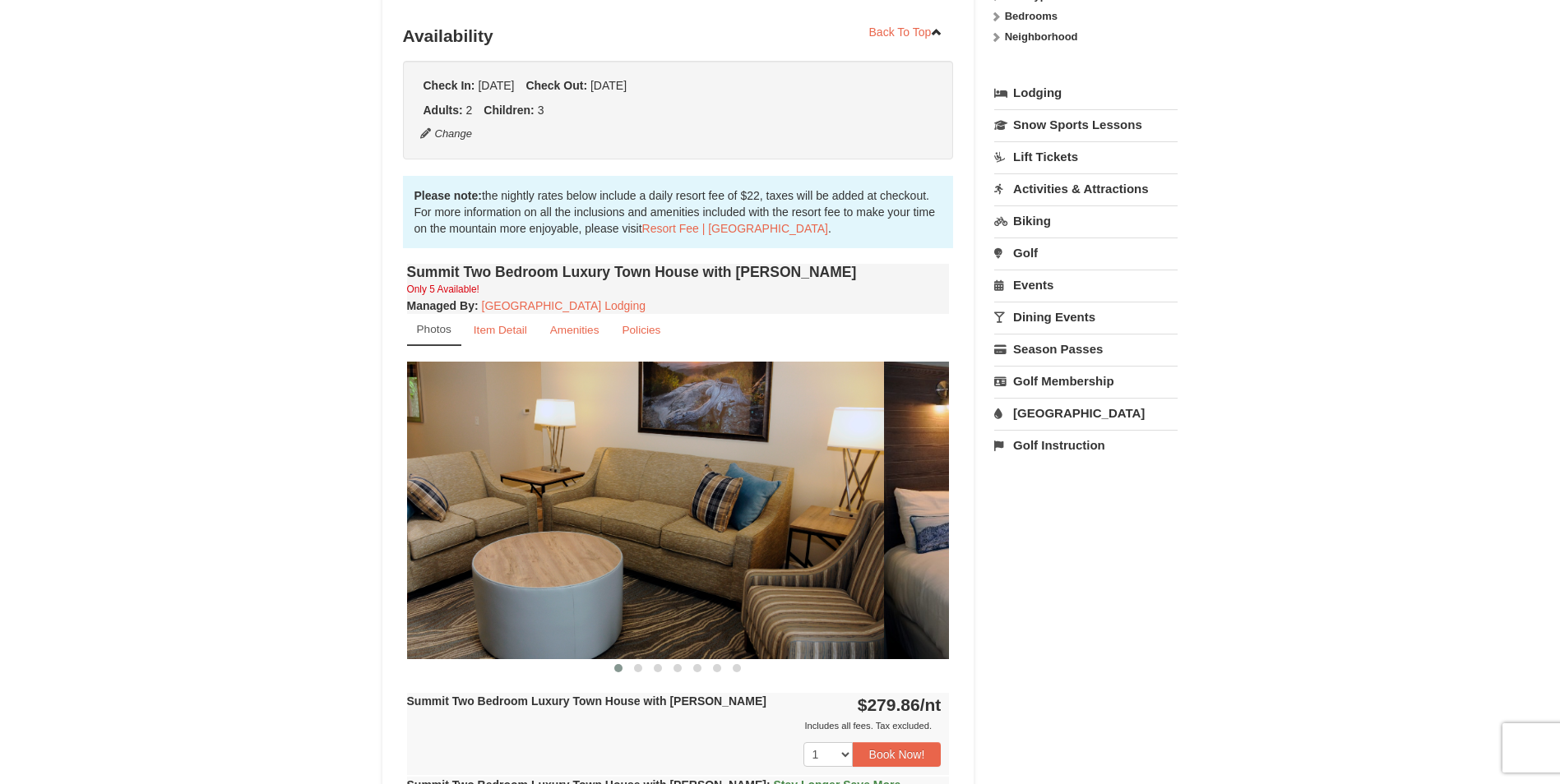
drag, startPoint x: 800, startPoint y: 543, endPoint x: 544, endPoint y: 547, distance: 256.0
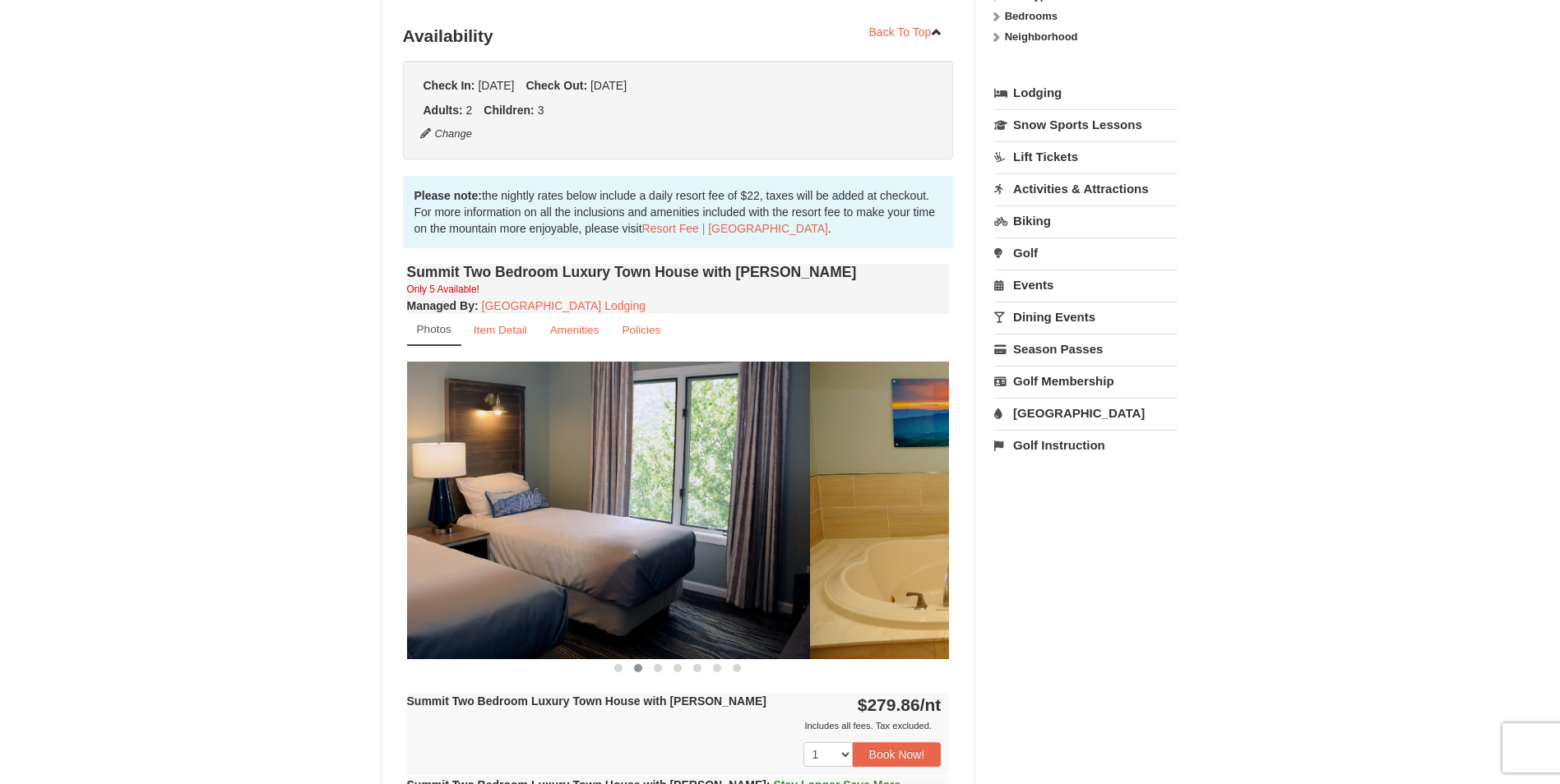
drag, startPoint x: 814, startPoint y: 535, endPoint x: 660, endPoint y: 536, distance: 154.0
click at [660, 536] on img at bounding box center [538, 510] width 542 height 297
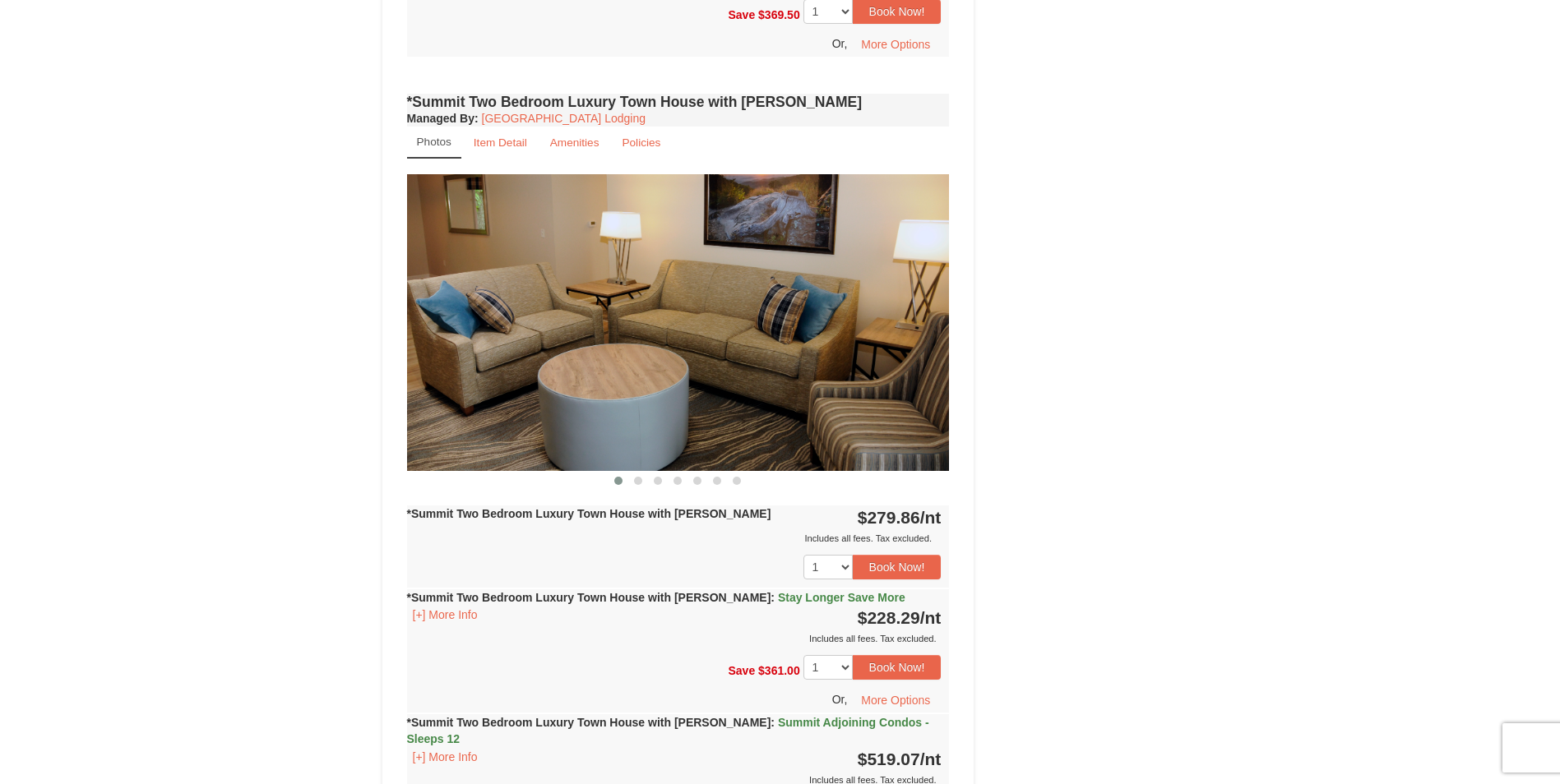
scroll to position [1315, 0]
drag, startPoint x: 853, startPoint y: 347, endPoint x: 531, endPoint y: 375, distance: 323.2
click at [531, 375] on img at bounding box center [678, 321] width 542 height 297
drag, startPoint x: 755, startPoint y: 387, endPoint x: 596, endPoint y: 387, distance: 159.0
click at [596, 387] on img at bounding box center [678, 321] width 542 height 297
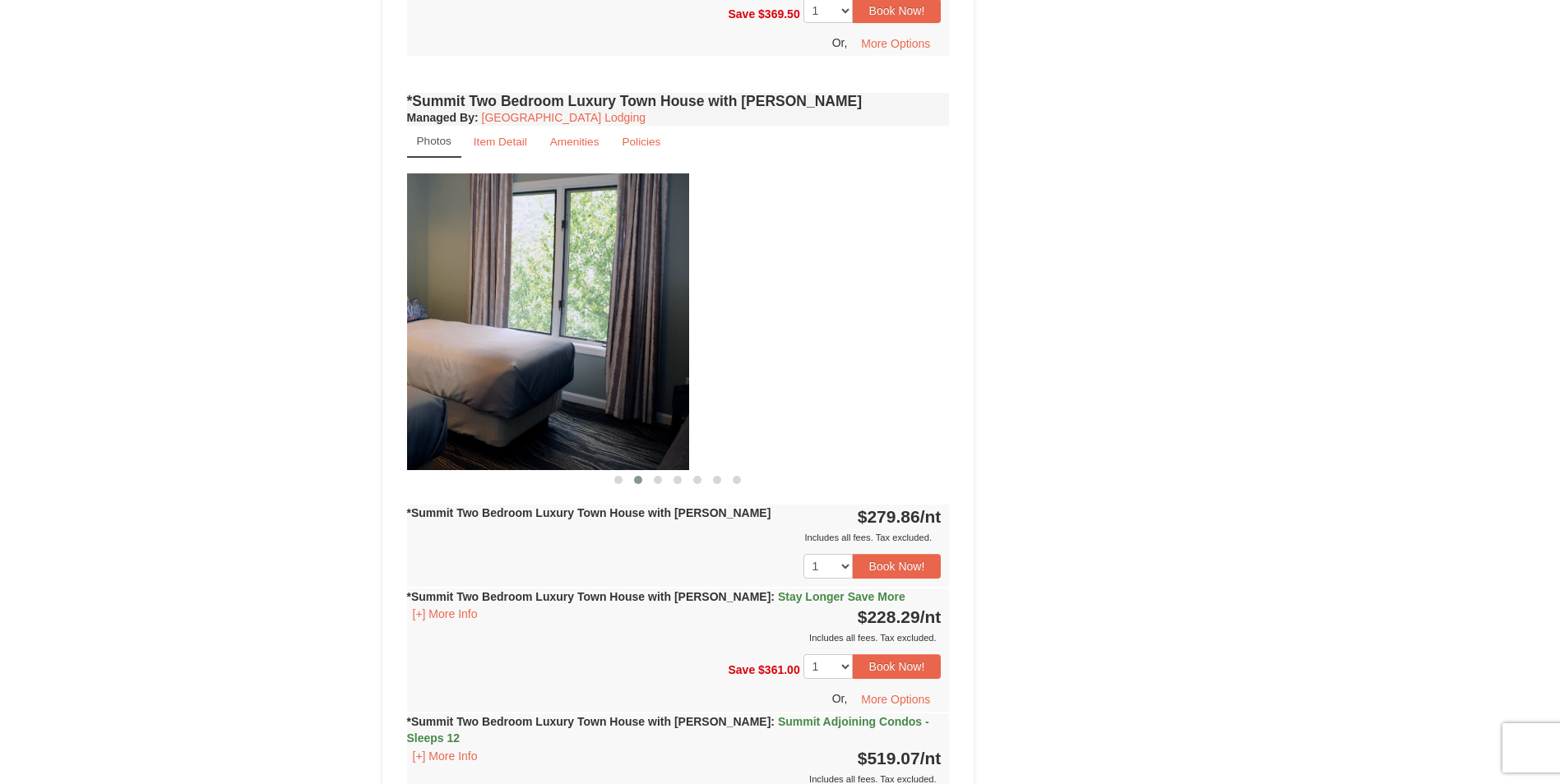
drag, startPoint x: 776, startPoint y: 386, endPoint x: 514, endPoint y: 393, distance: 262.1
click at [514, 393] on img at bounding box center [417, 321] width 542 height 297
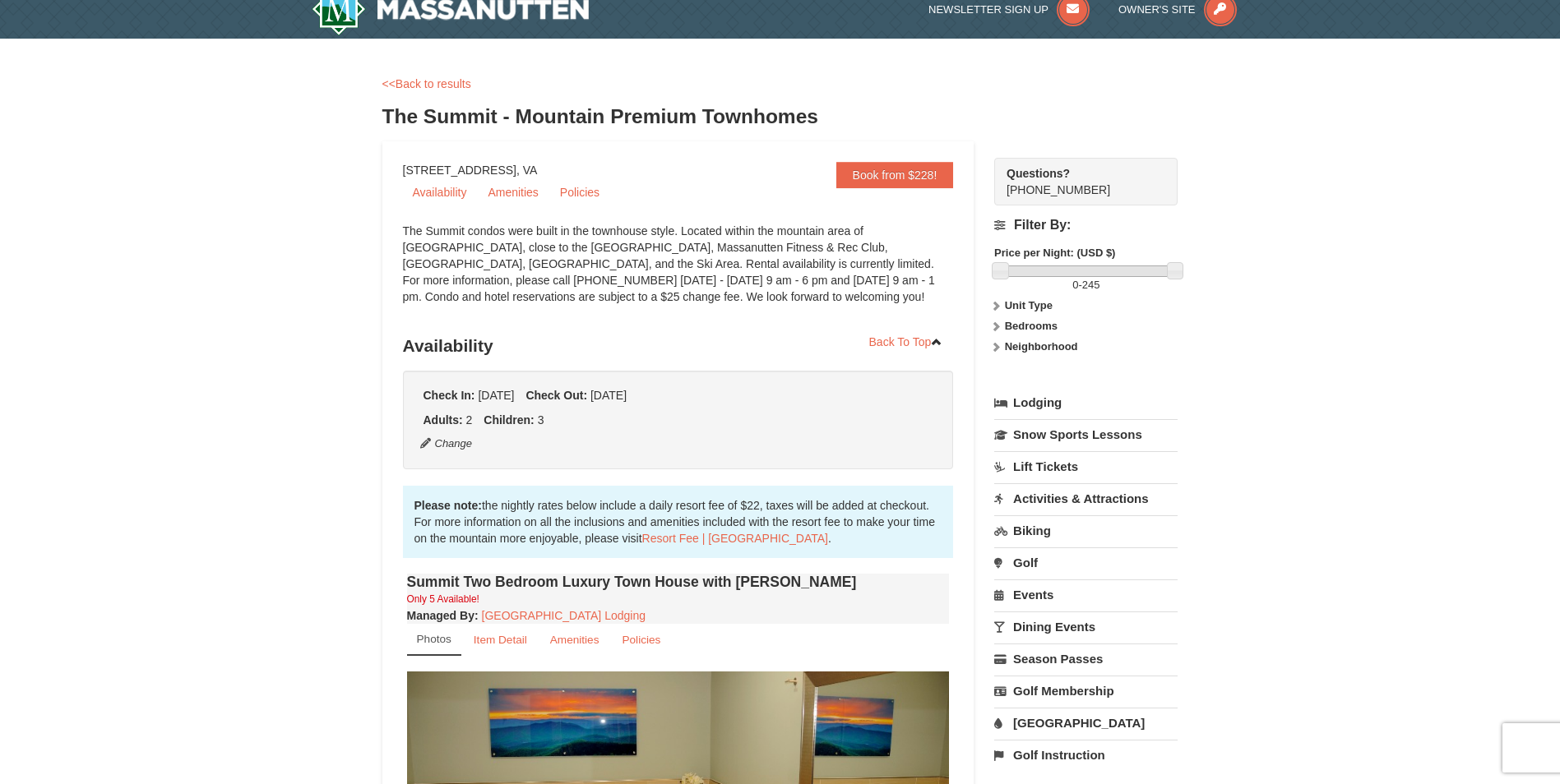
scroll to position [0, 0]
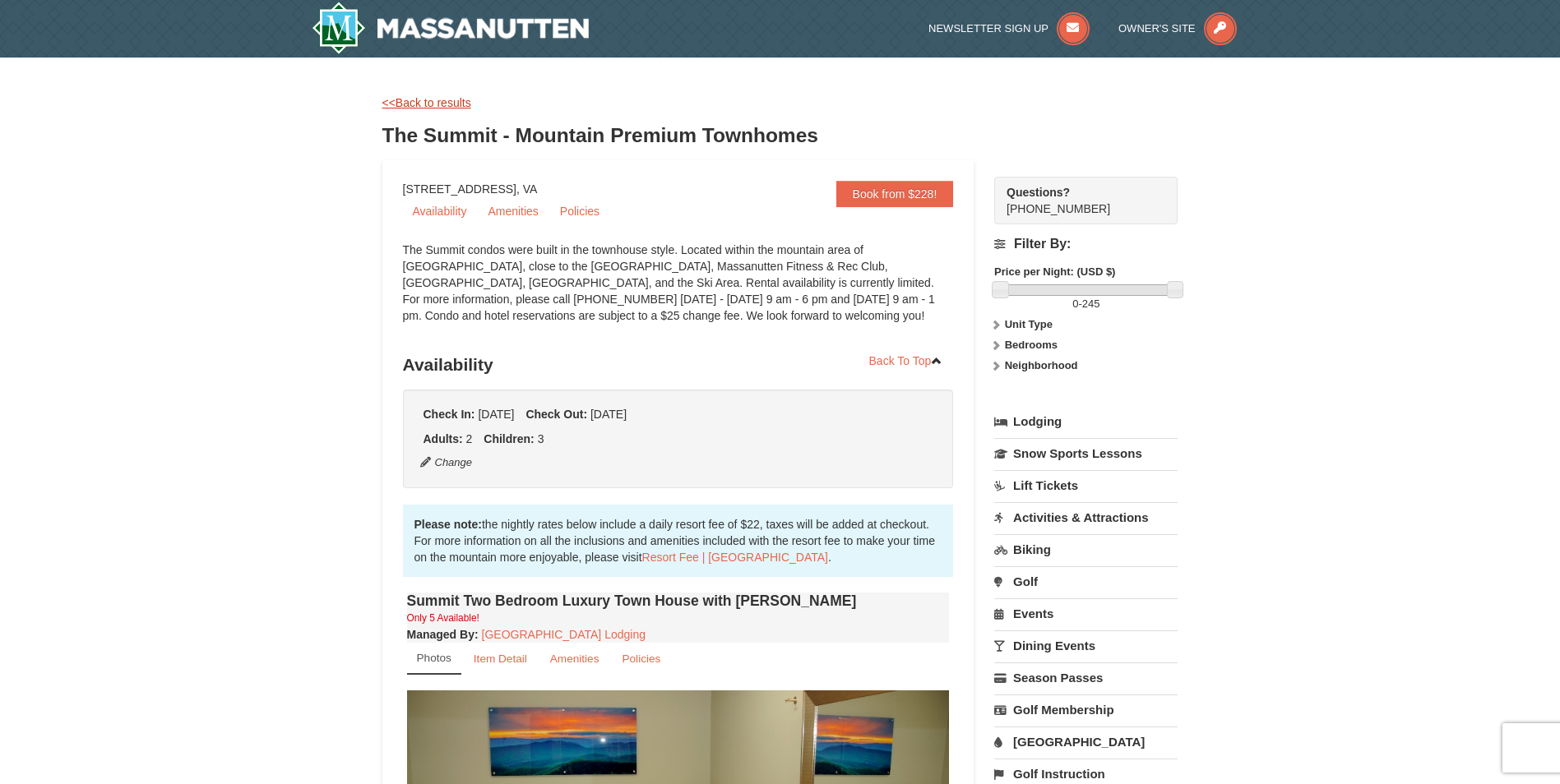
click at [419, 104] on link "<<Back to results" at bounding box center [427, 103] width 89 height 14
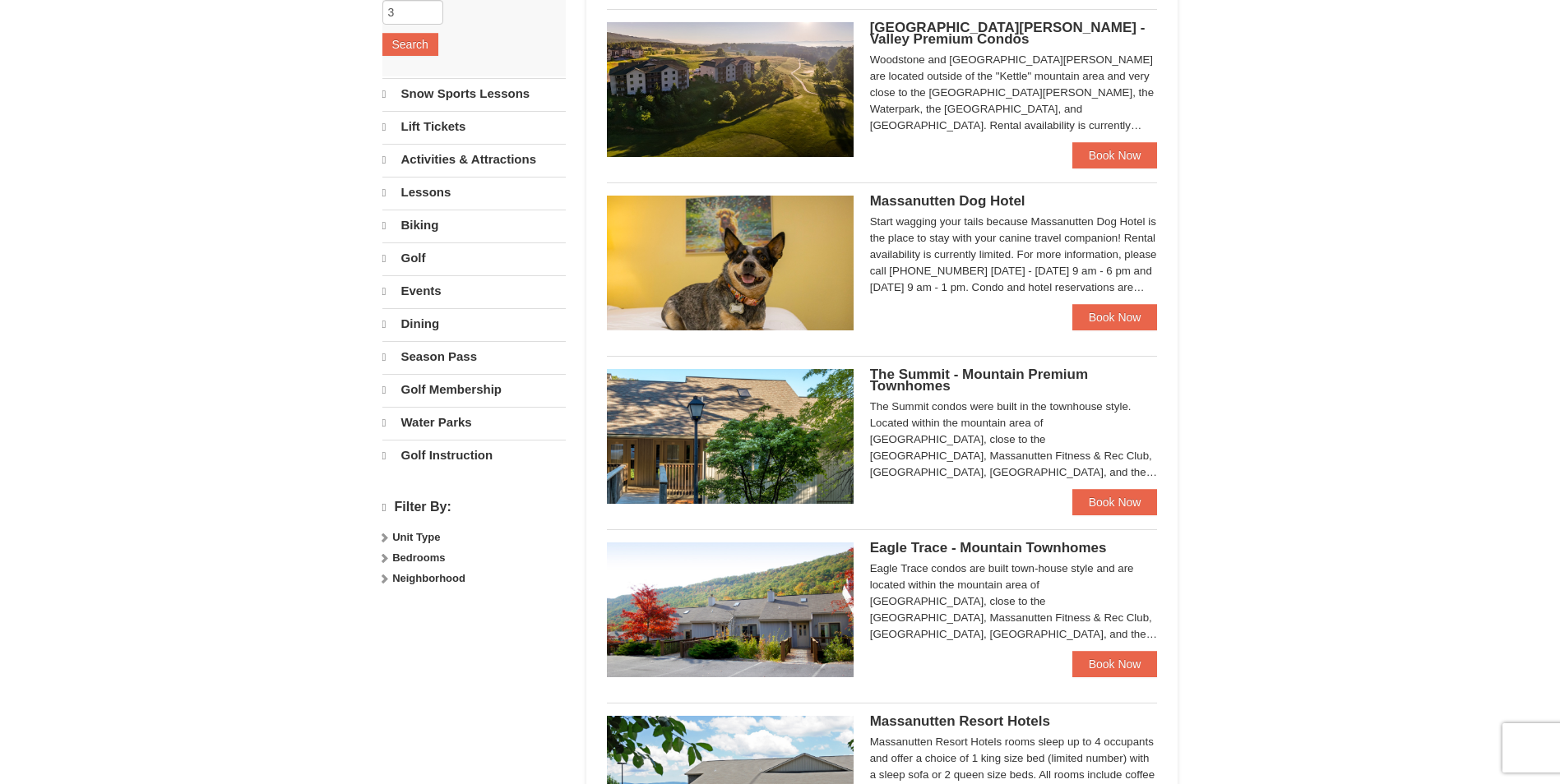
select select "9"
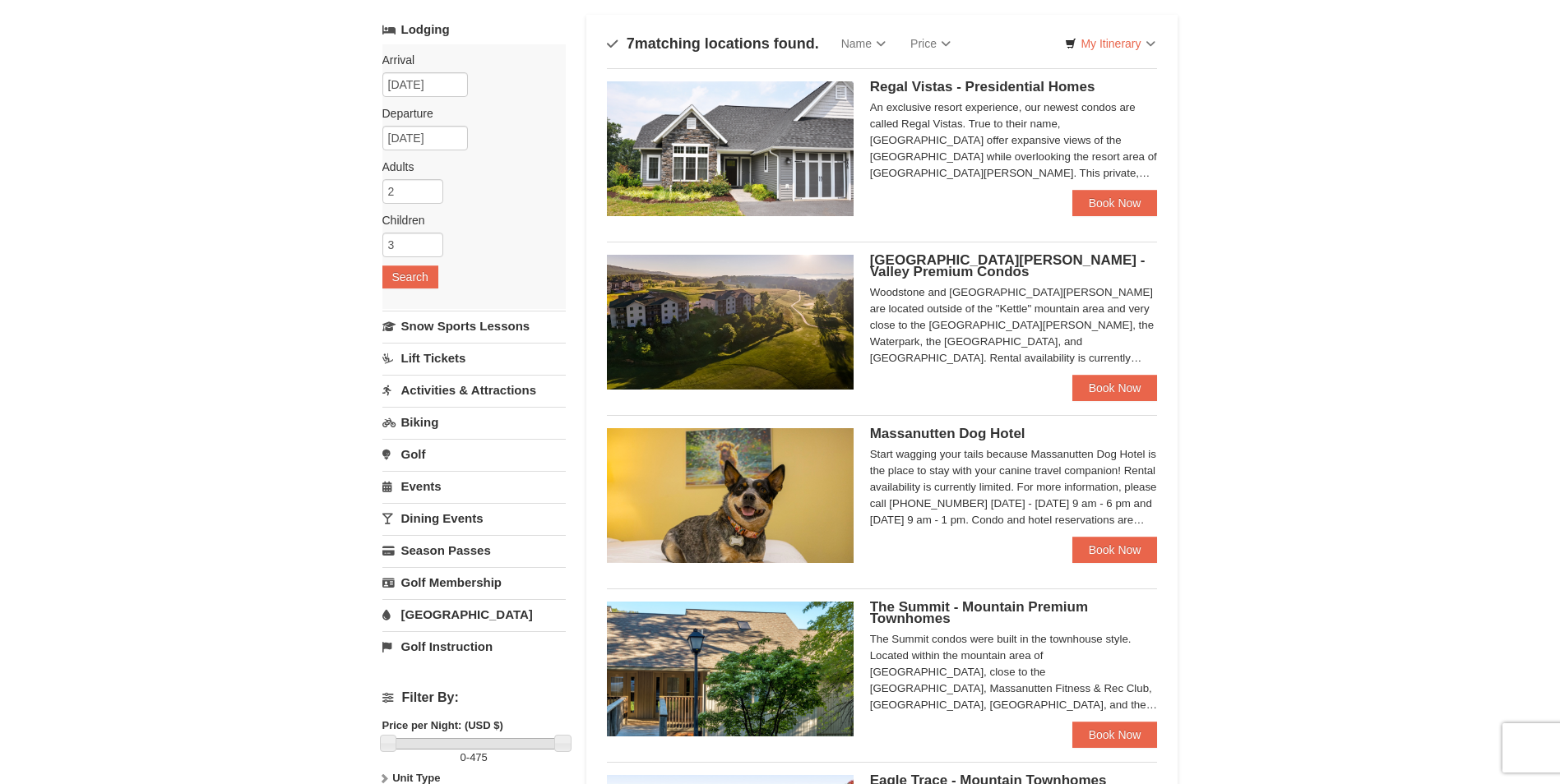
scroll to position [82, 0]
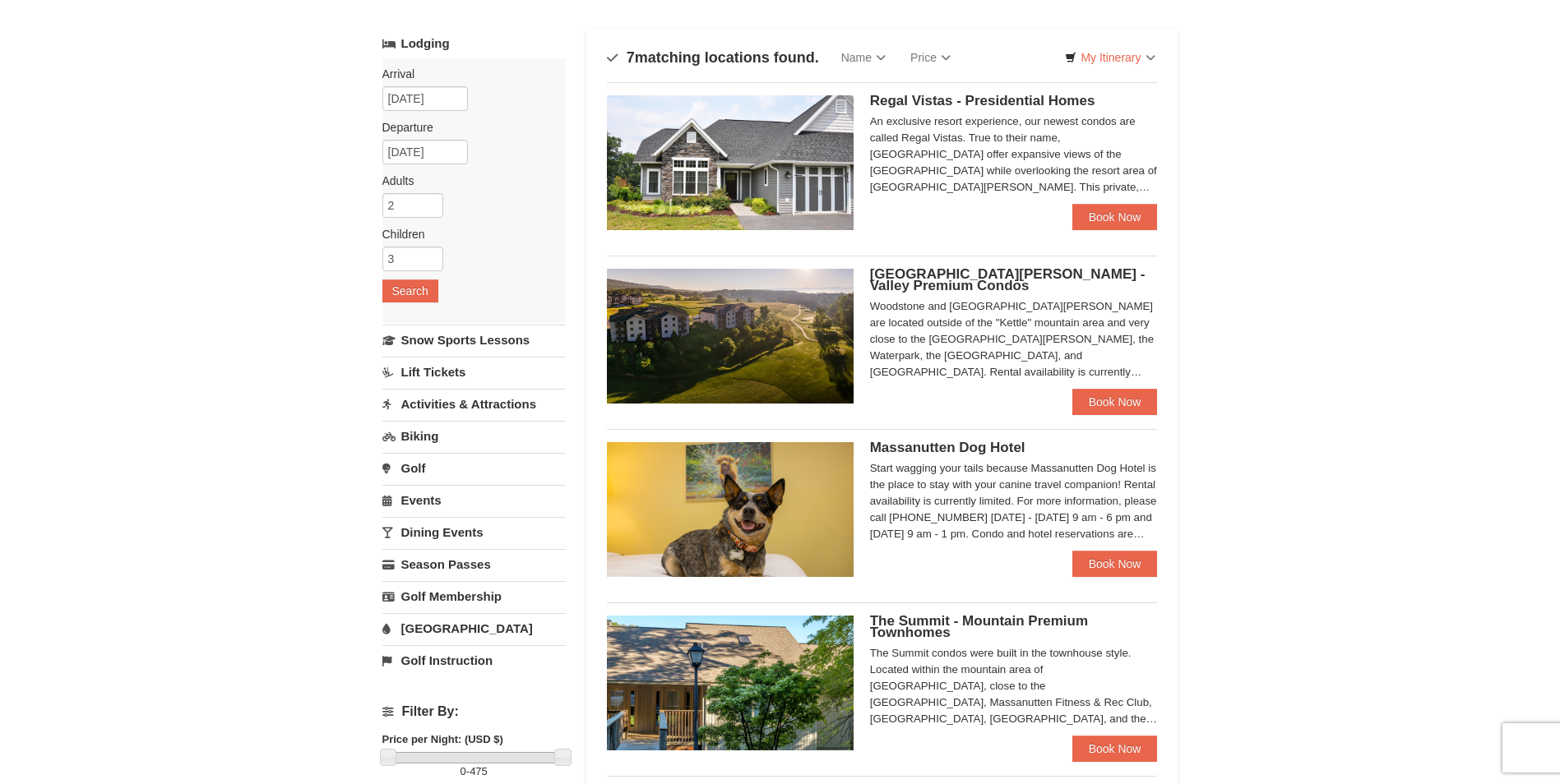
click at [787, 169] on img at bounding box center [730, 162] width 247 height 135
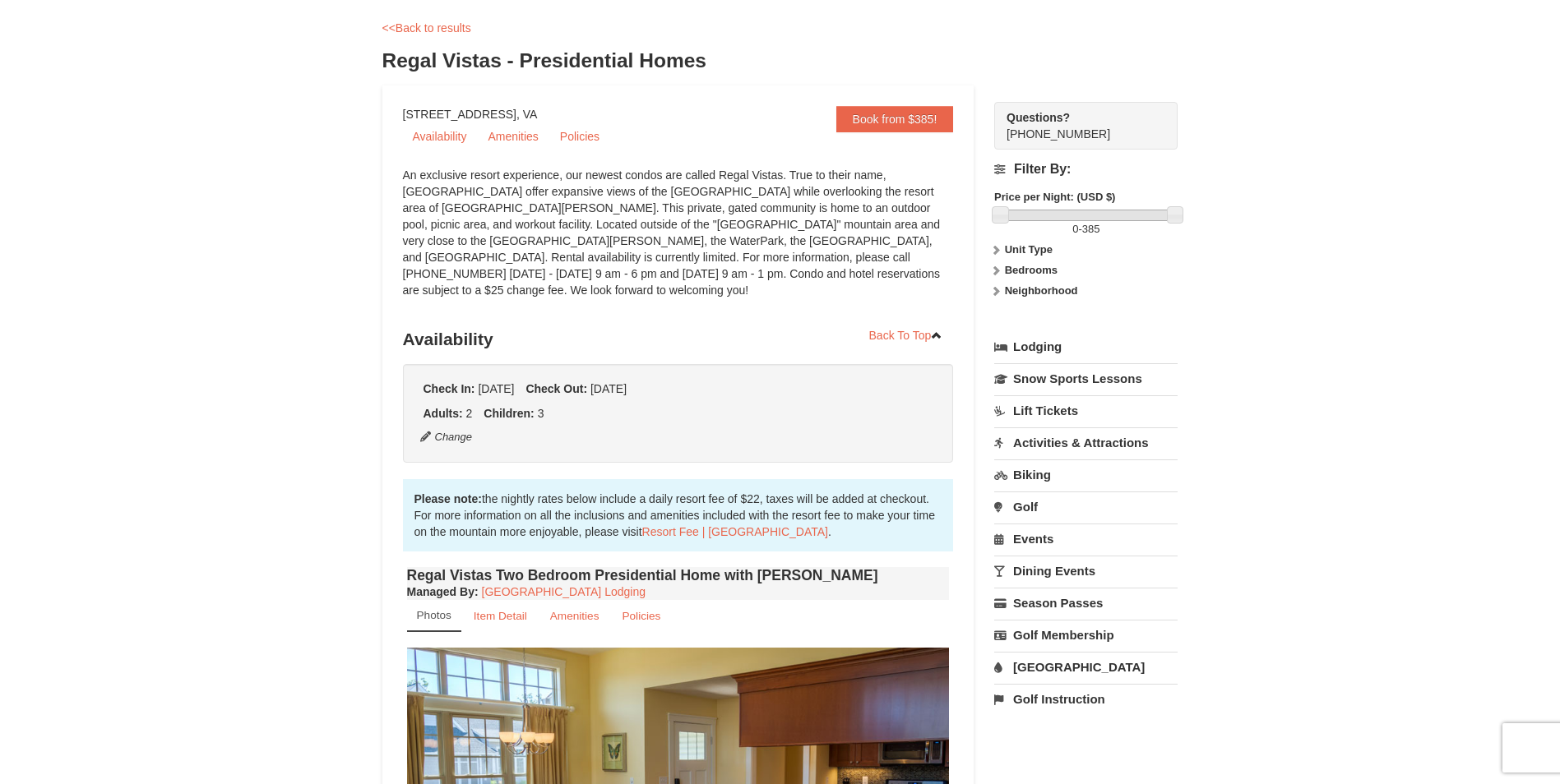
scroll to position [329, 0]
